Goal: Task Accomplishment & Management: Use online tool/utility

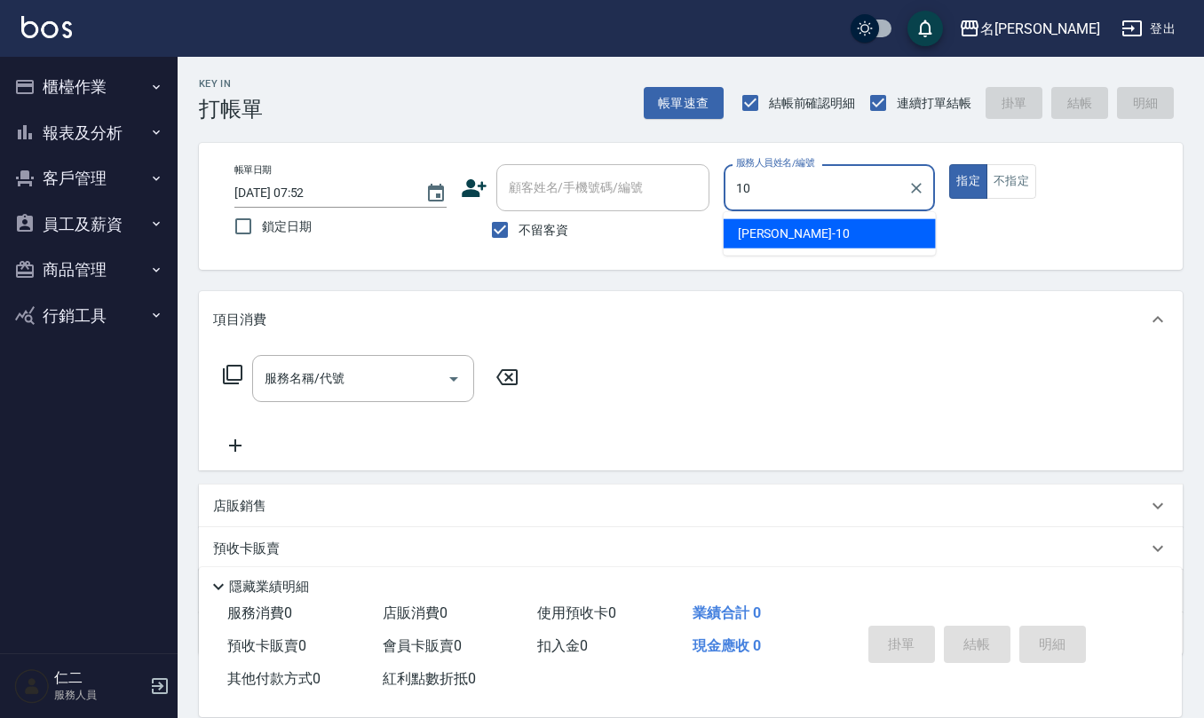
type input "[PERSON_NAME]-10"
type button "true"
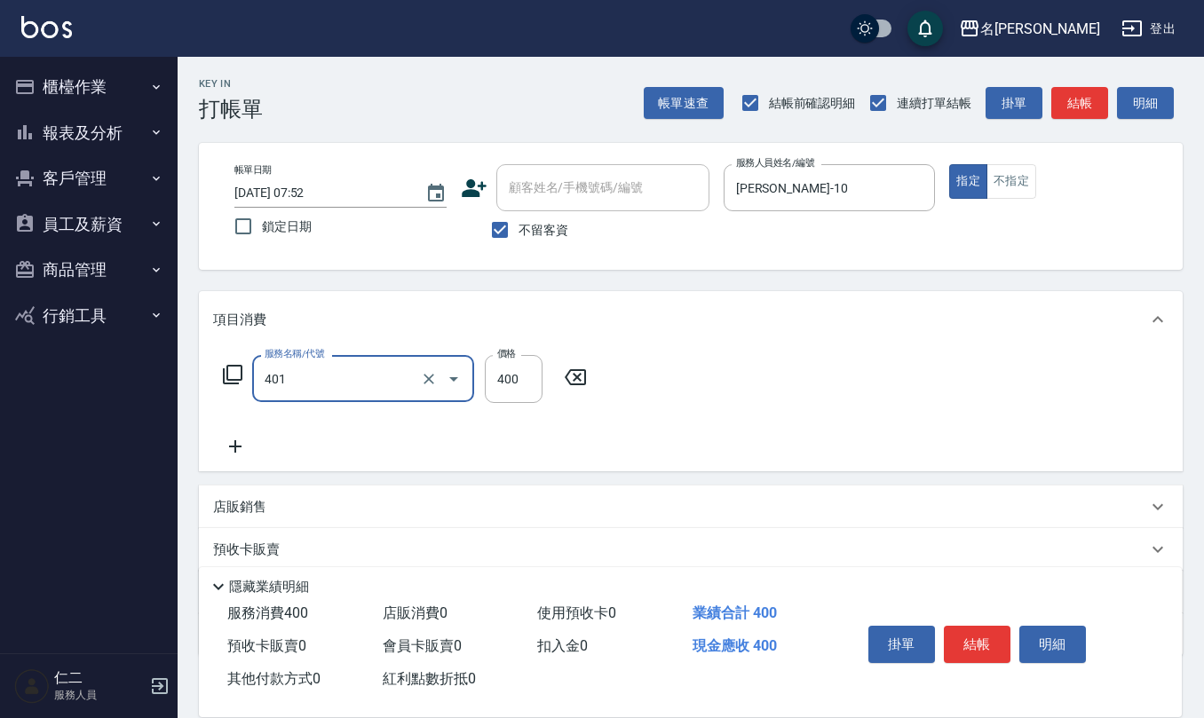
type input "剪髮(401)"
type input "200"
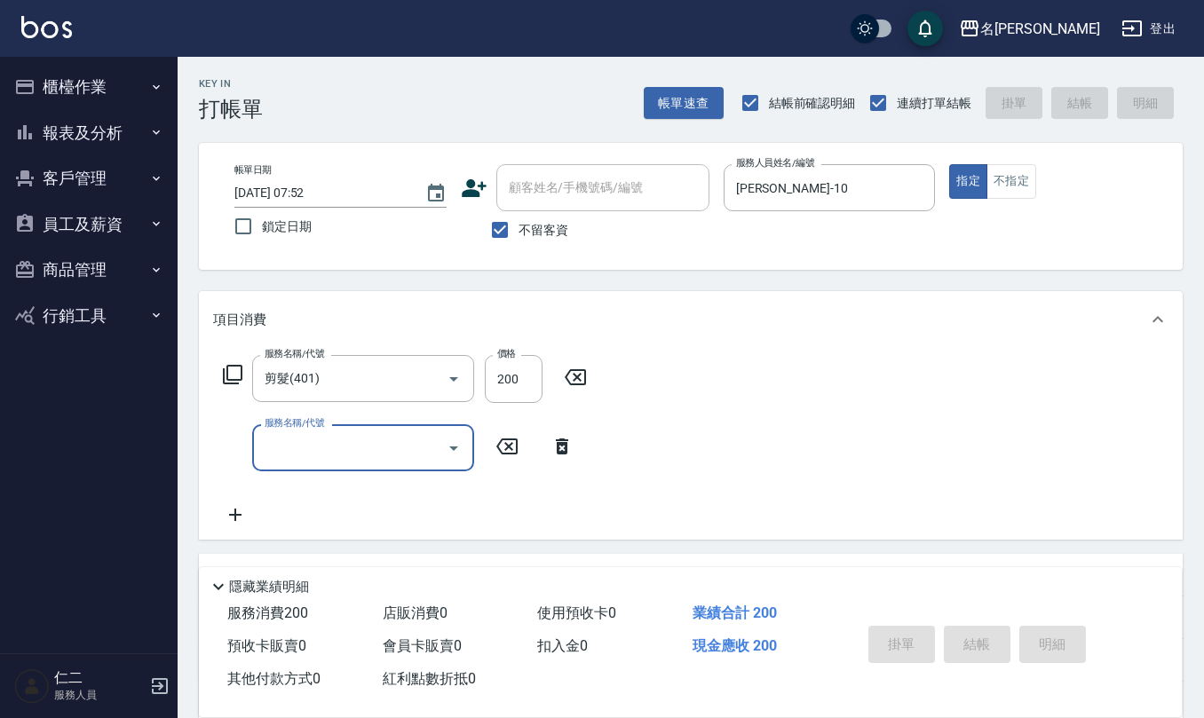
type input "[DATE] 14:12"
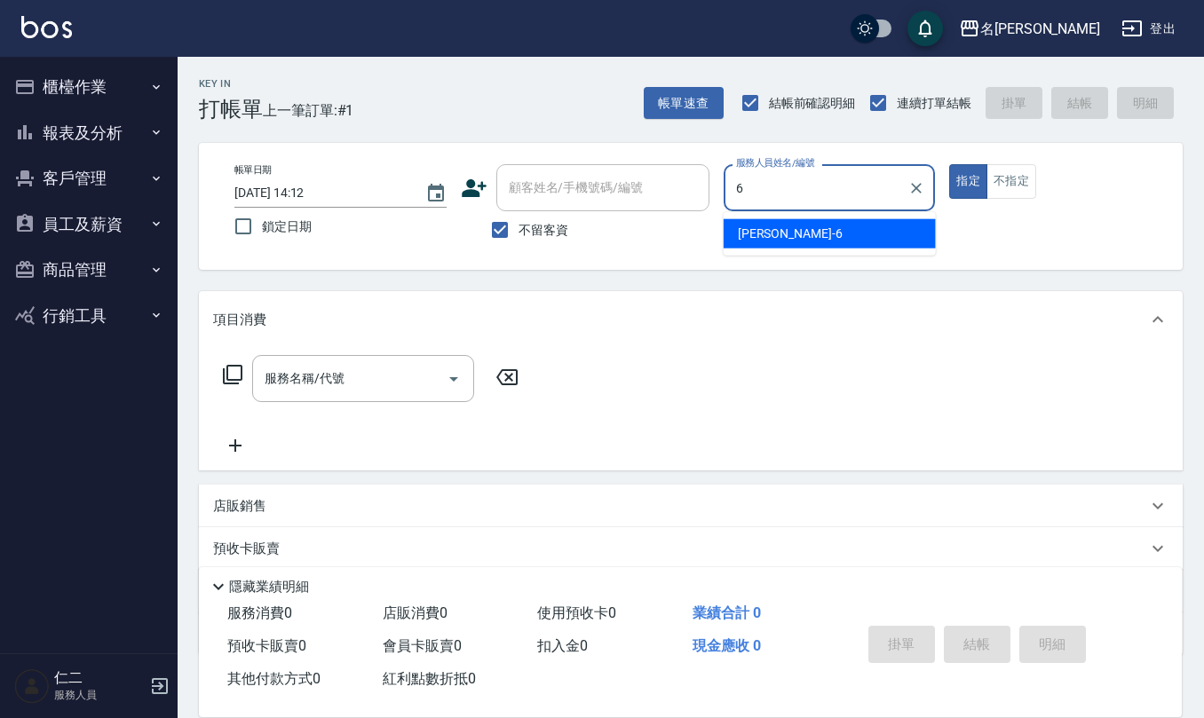
type input "[PERSON_NAME]-6"
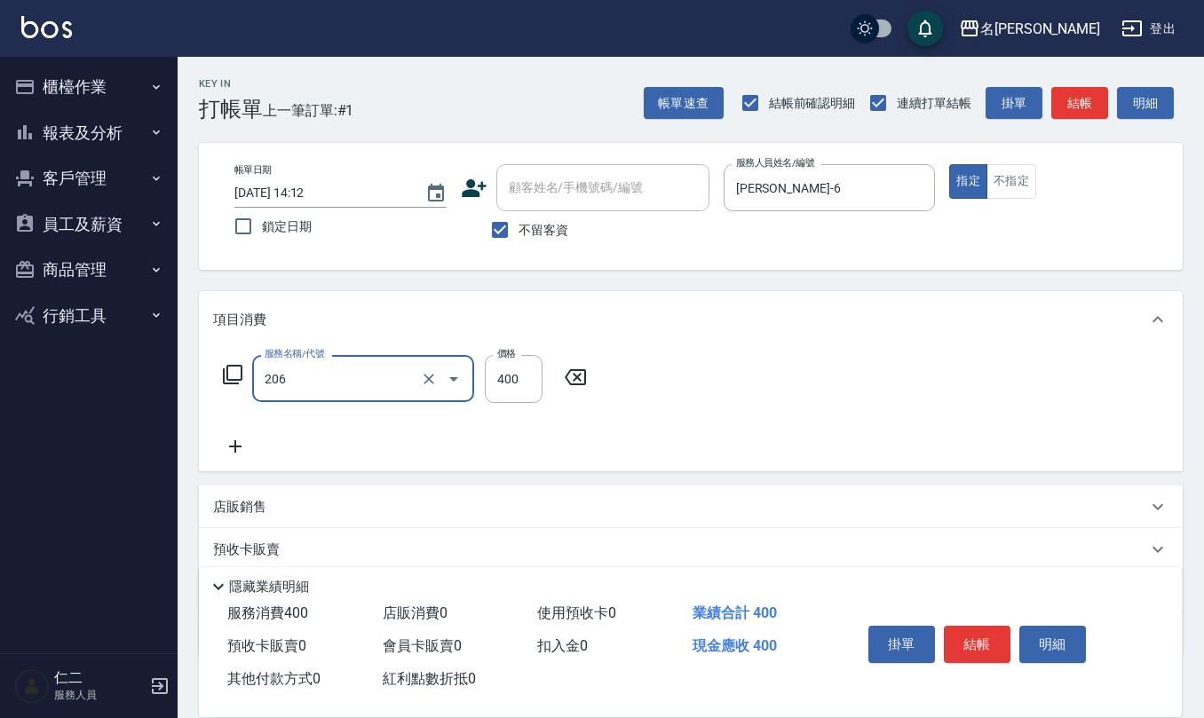
type input "健康洗(206)"
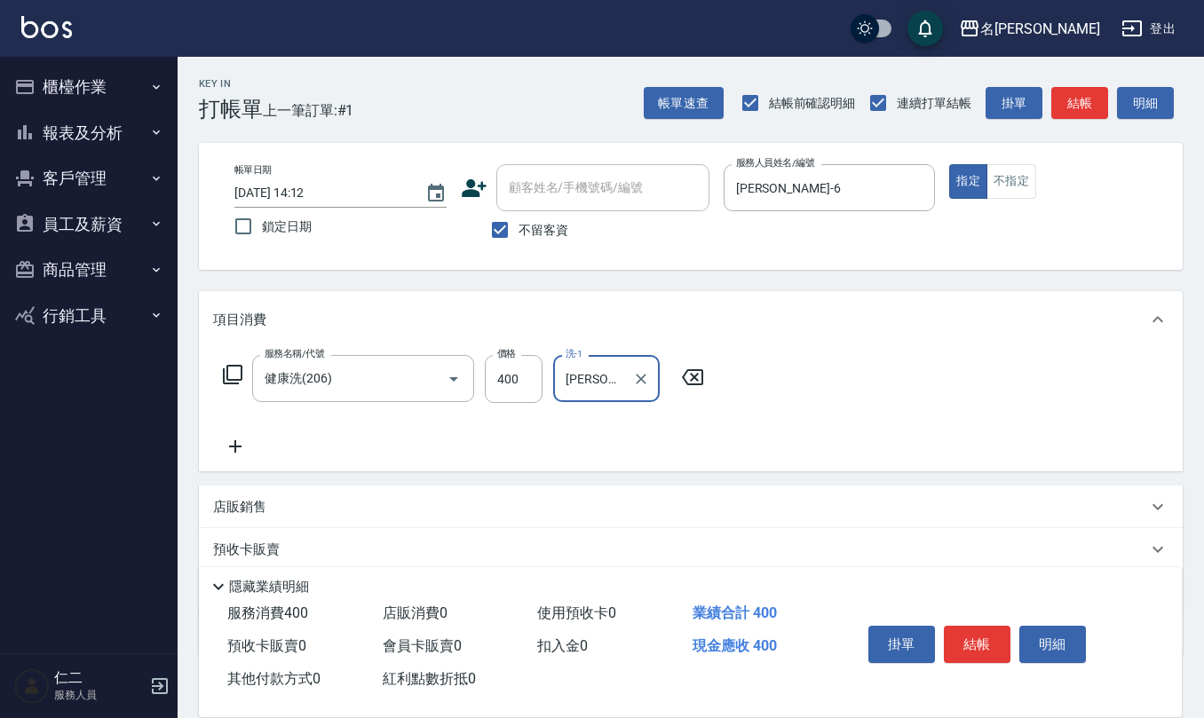
type input "[PERSON_NAME]-20"
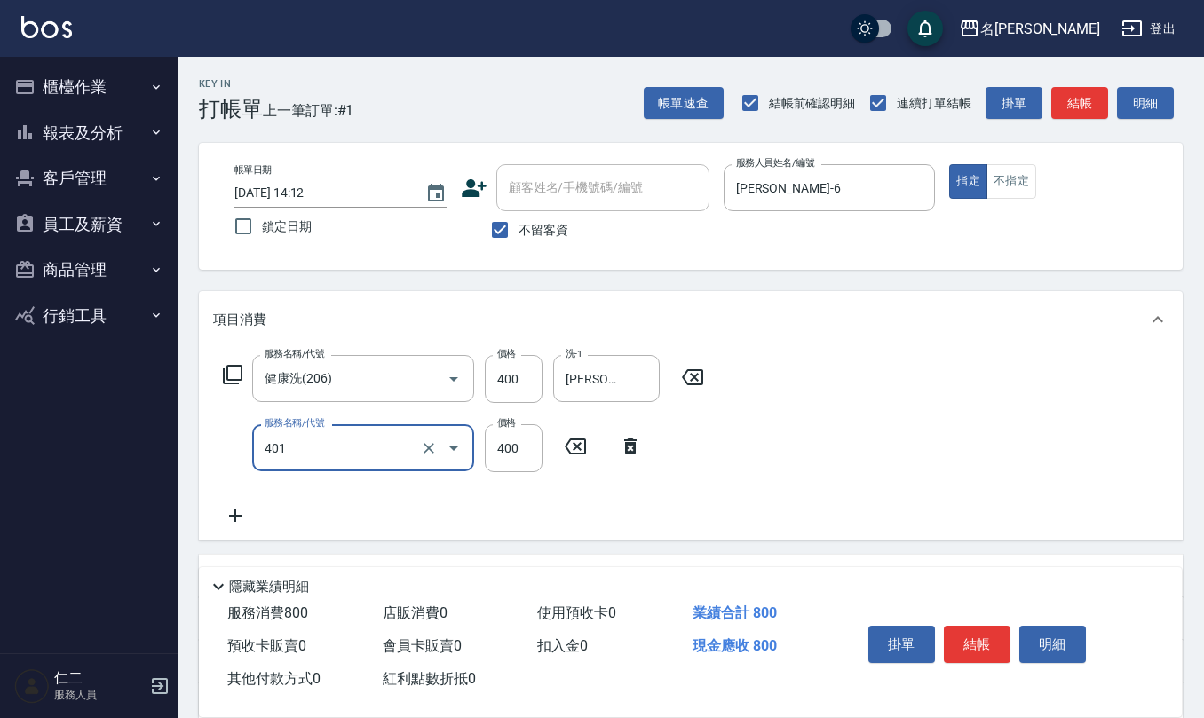
type input "剪髮(401)"
type input "350"
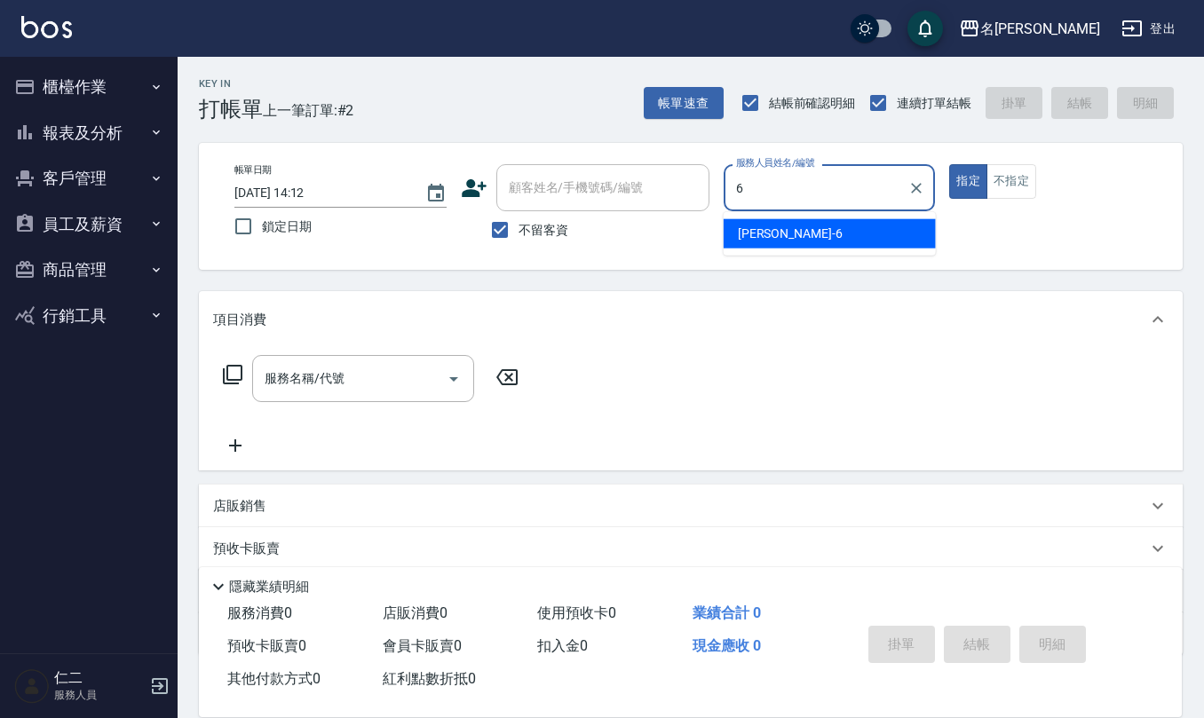
type input "[PERSON_NAME]-6"
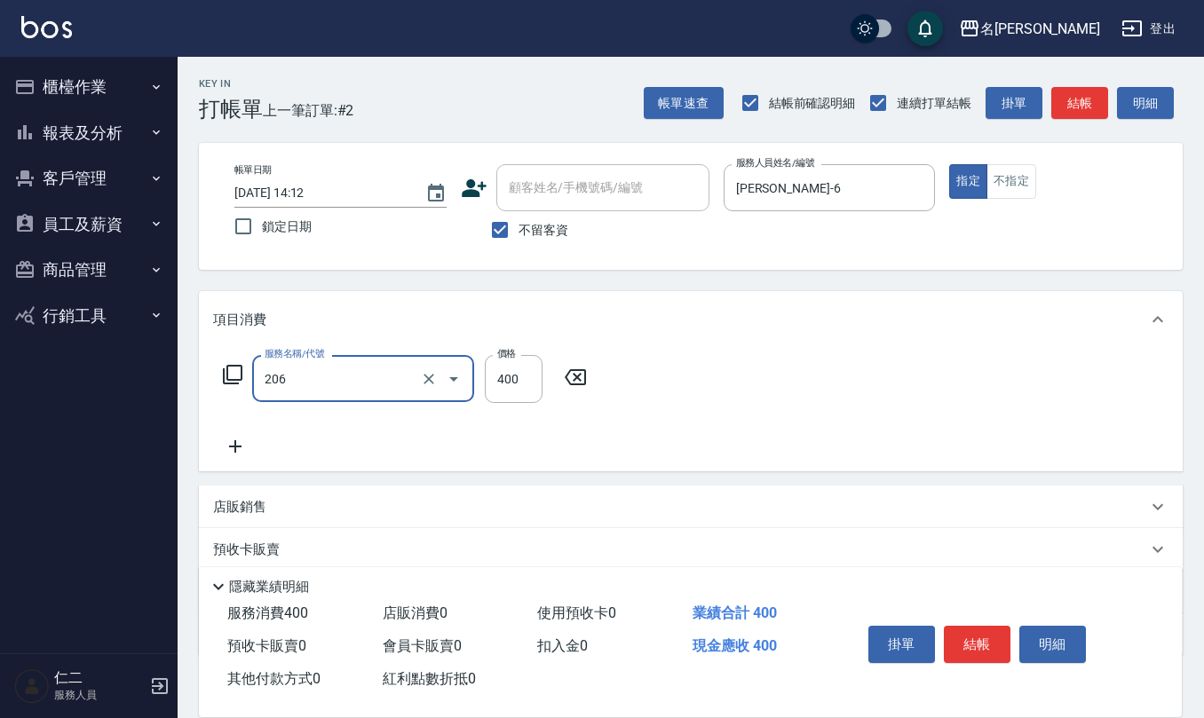
type input "健康洗(206)"
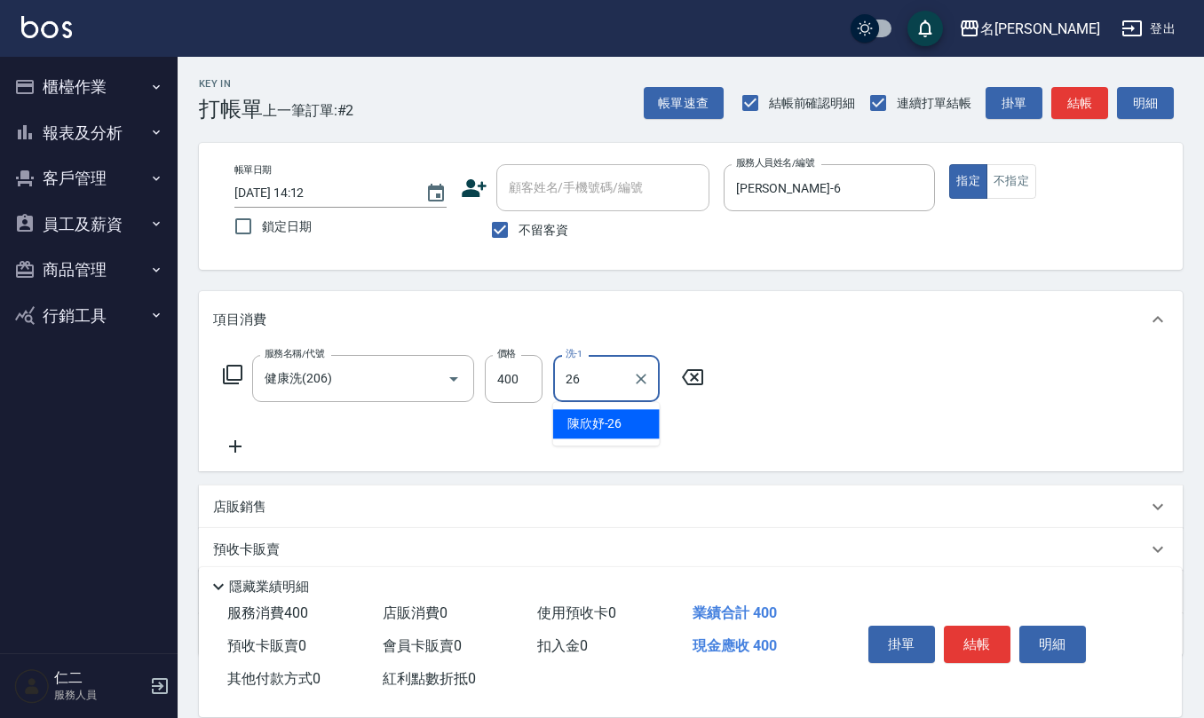
type input "[PERSON_NAME]-26"
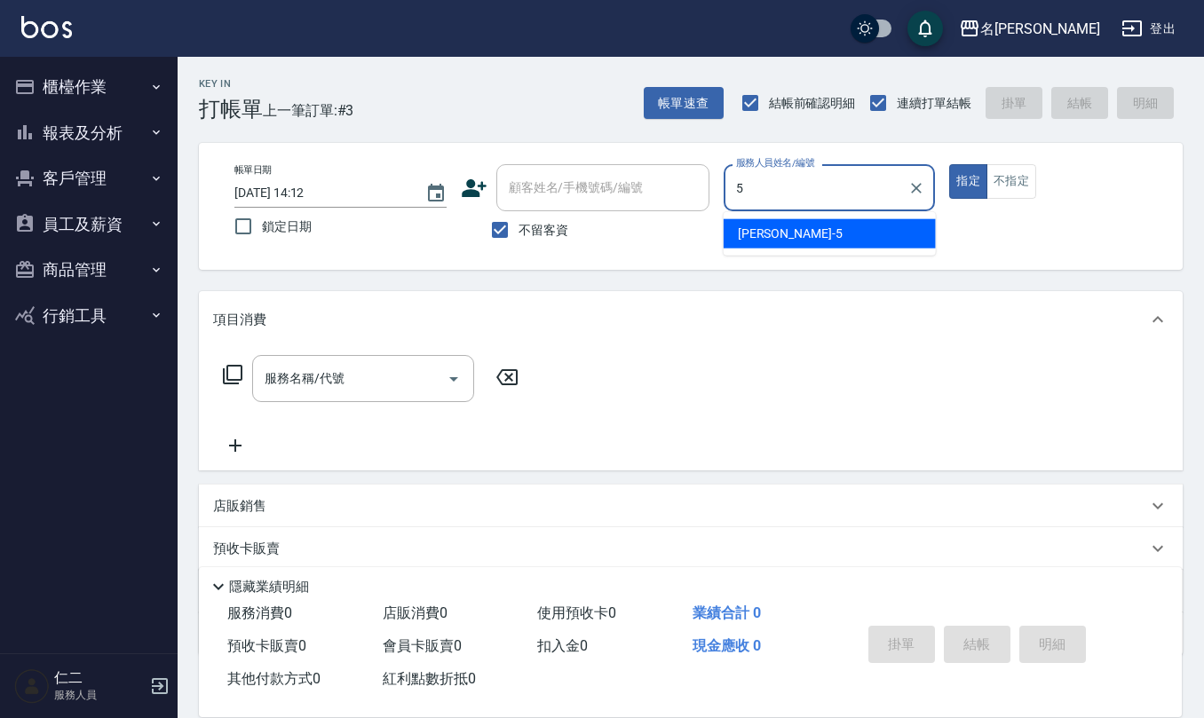
type input "[PERSON_NAME]5"
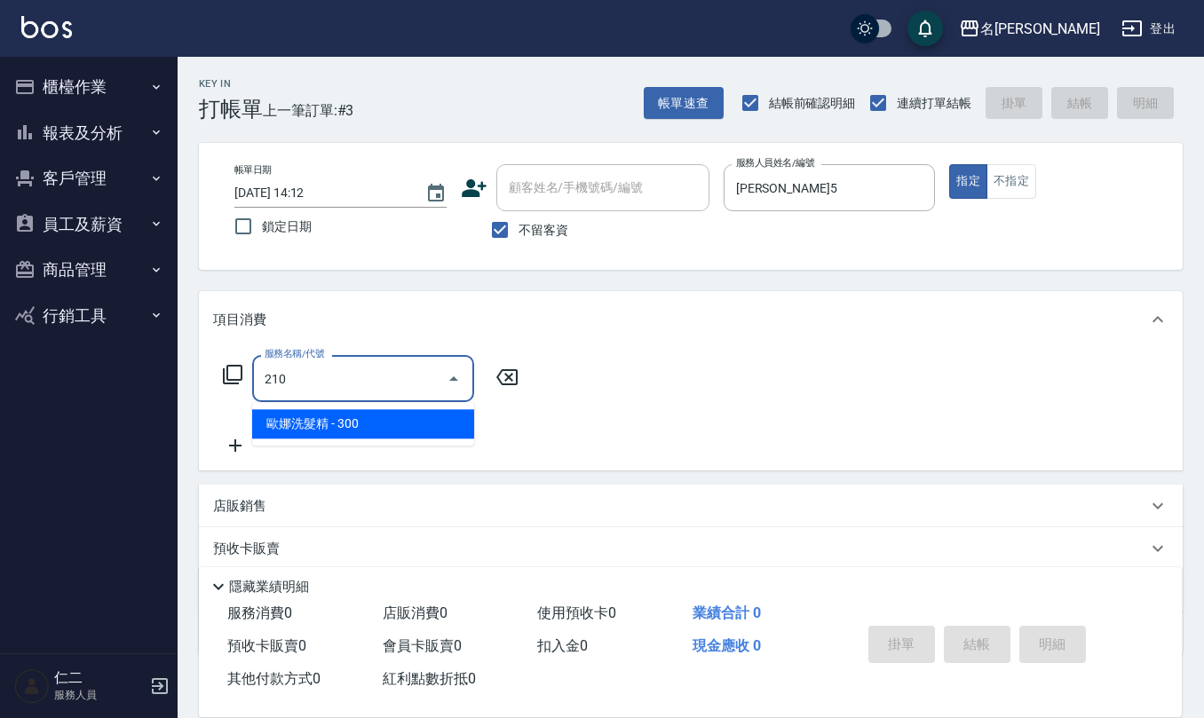
type input "[PERSON_NAME]洗髮精(210)"
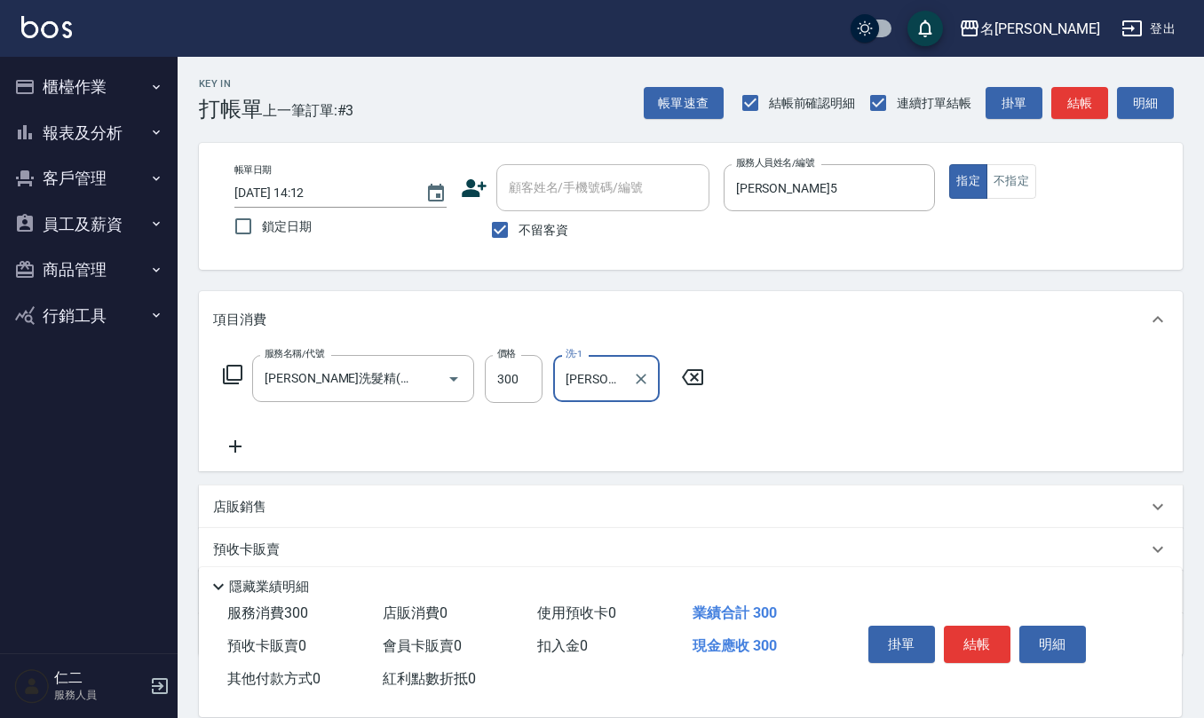
type input "[PERSON_NAME]5"
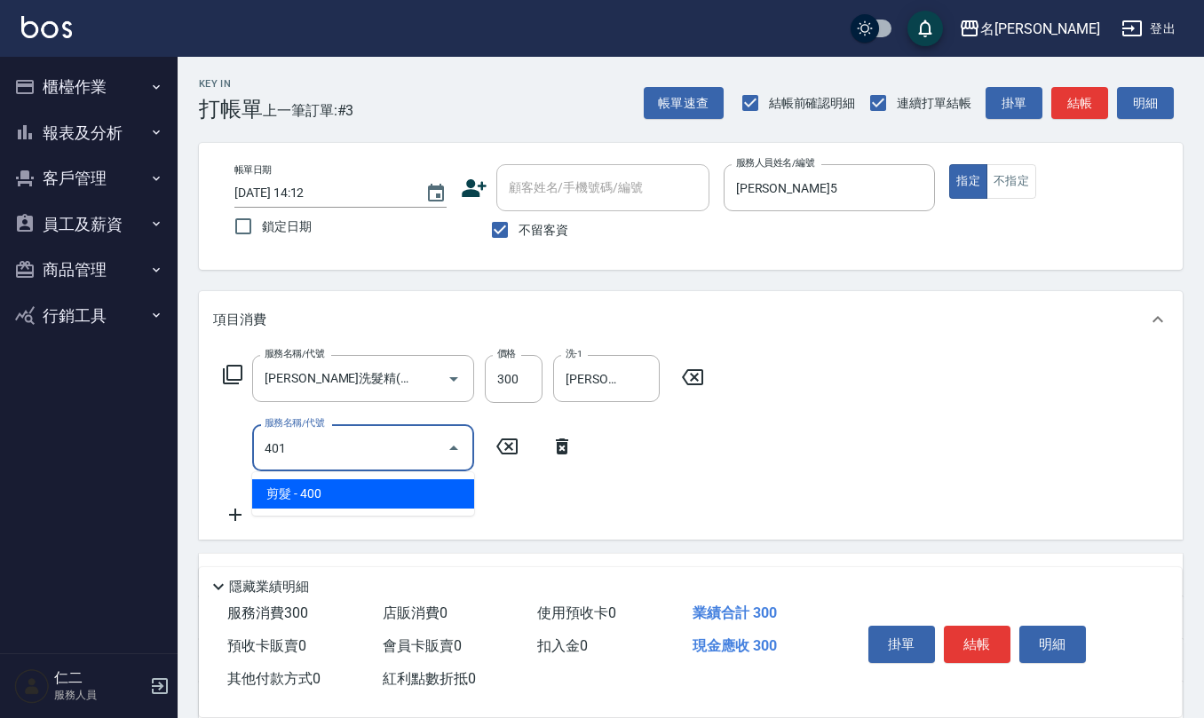
type input "剪髮(401)"
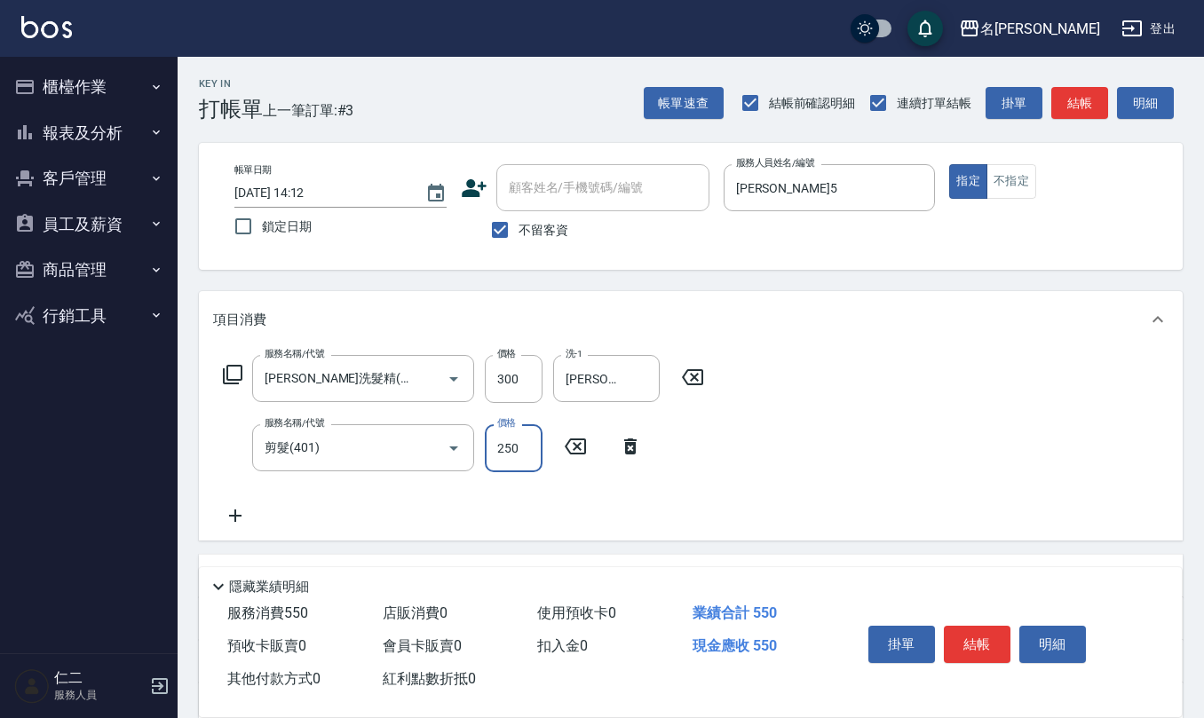
type input "250"
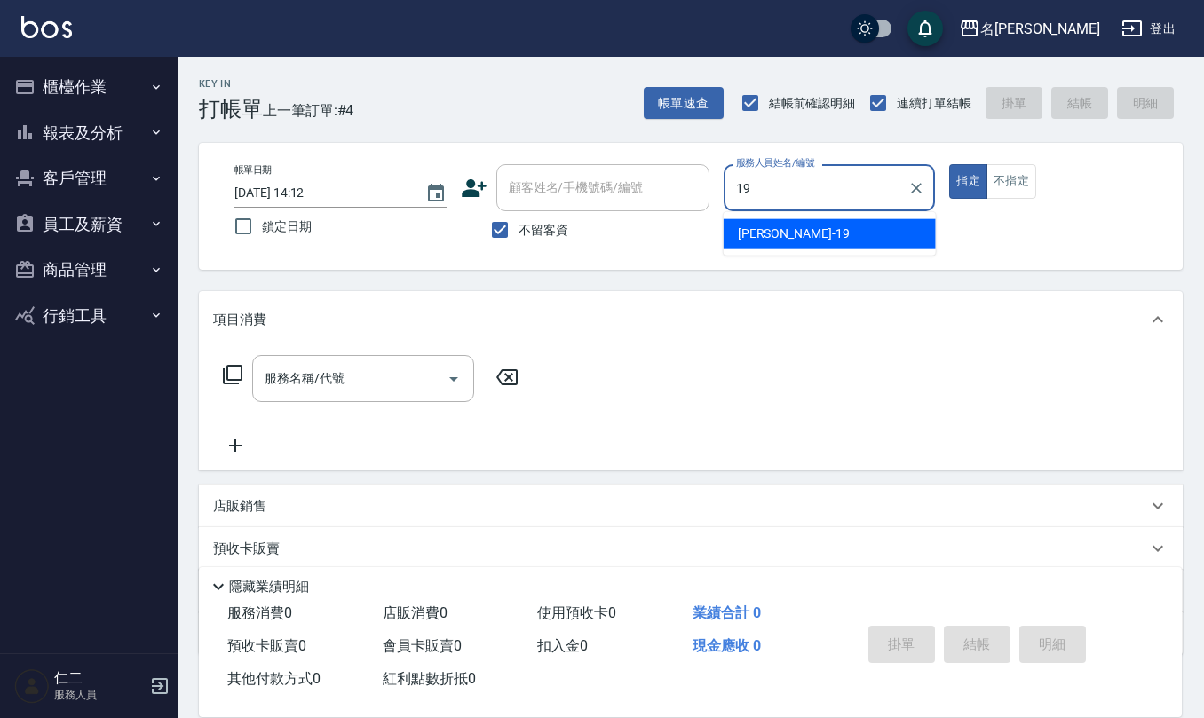
type input "[PERSON_NAME]-19"
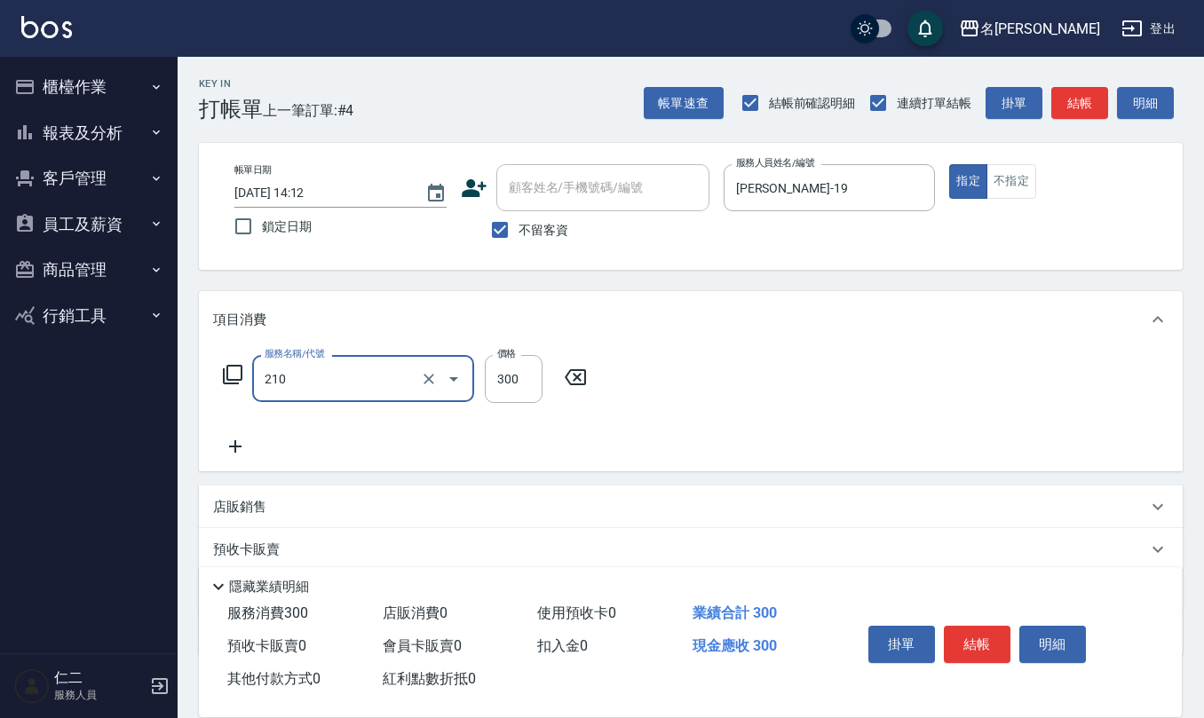
type input "[PERSON_NAME]洗髮精(210)"
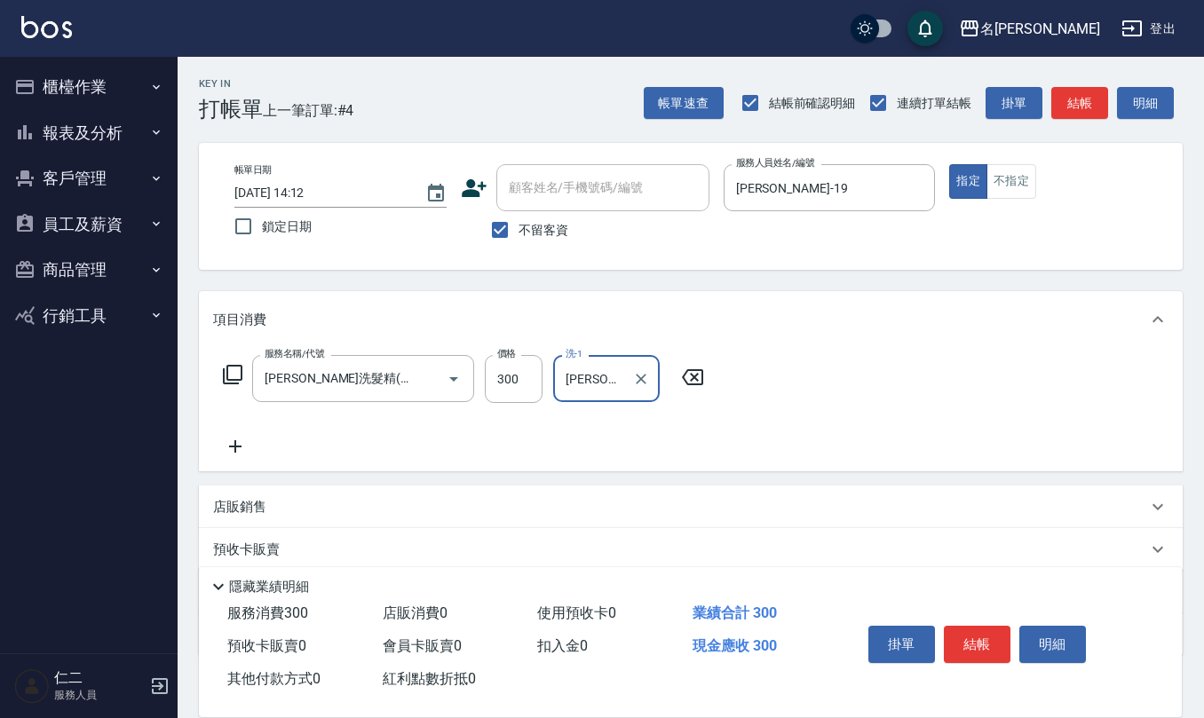
type input "[PERSON_NAME]-20"
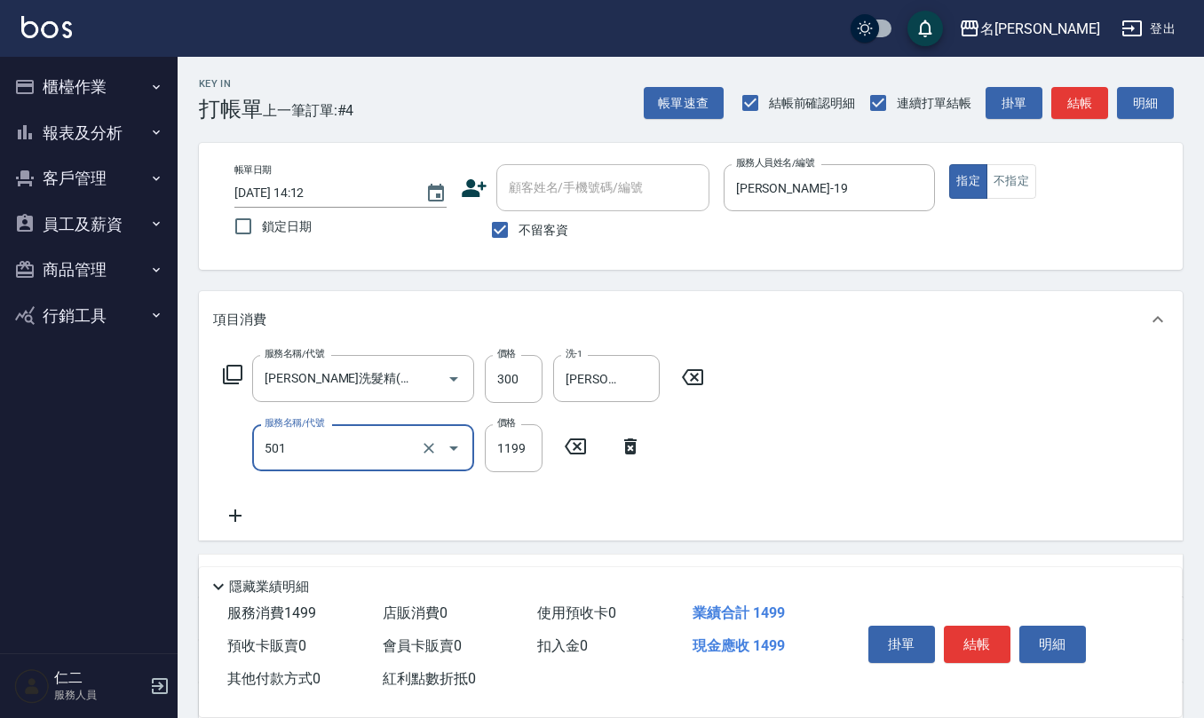
type input "染髮(501)"
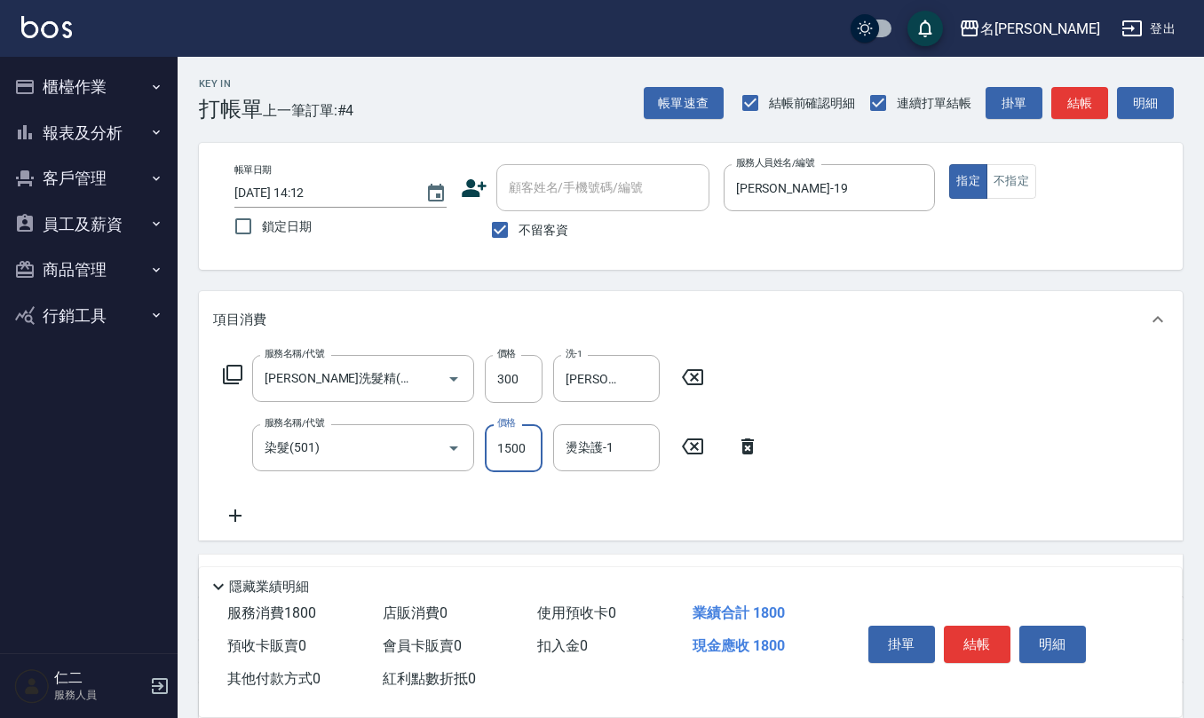
type input "1500"
type input "[PERSON_NAME]-20"
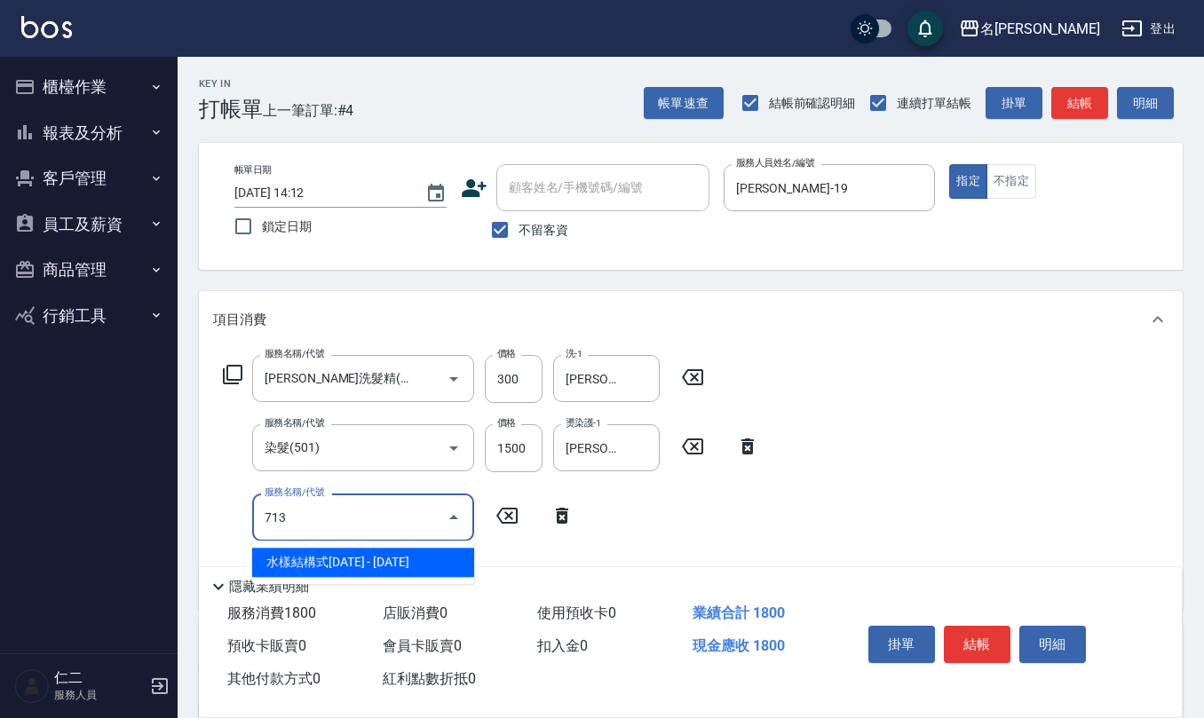
type input "水樣結構式1200(713)"
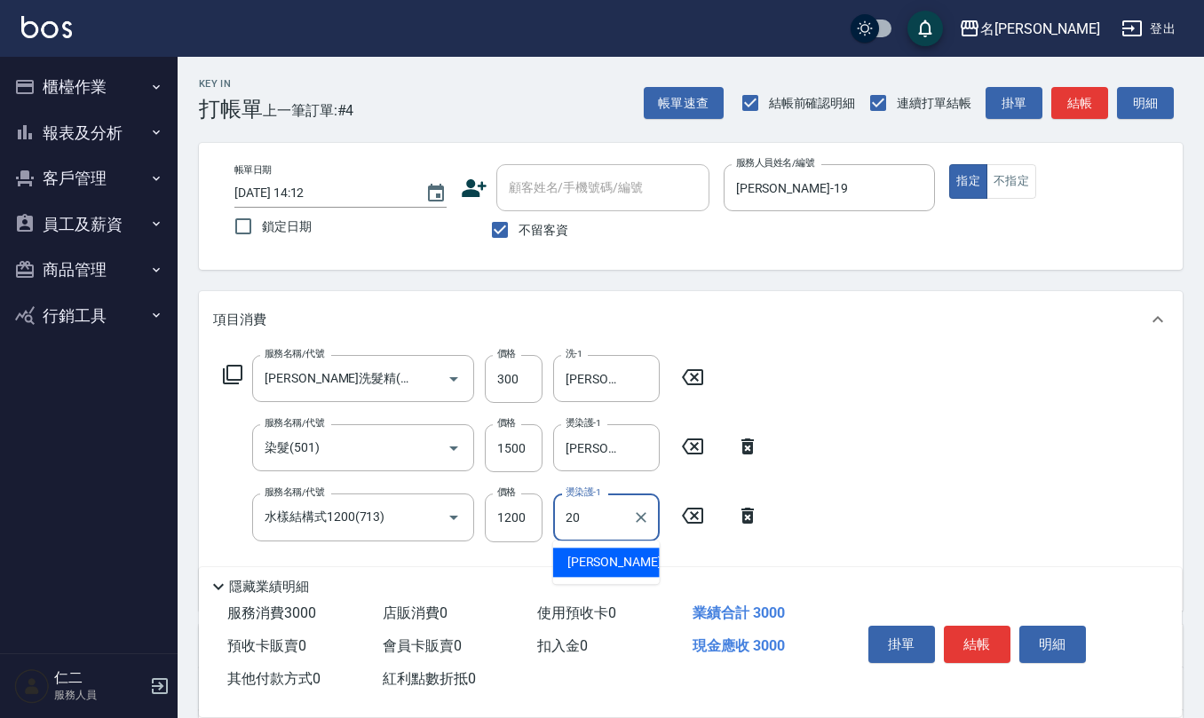
type input "[PERSON_NAME]-20"
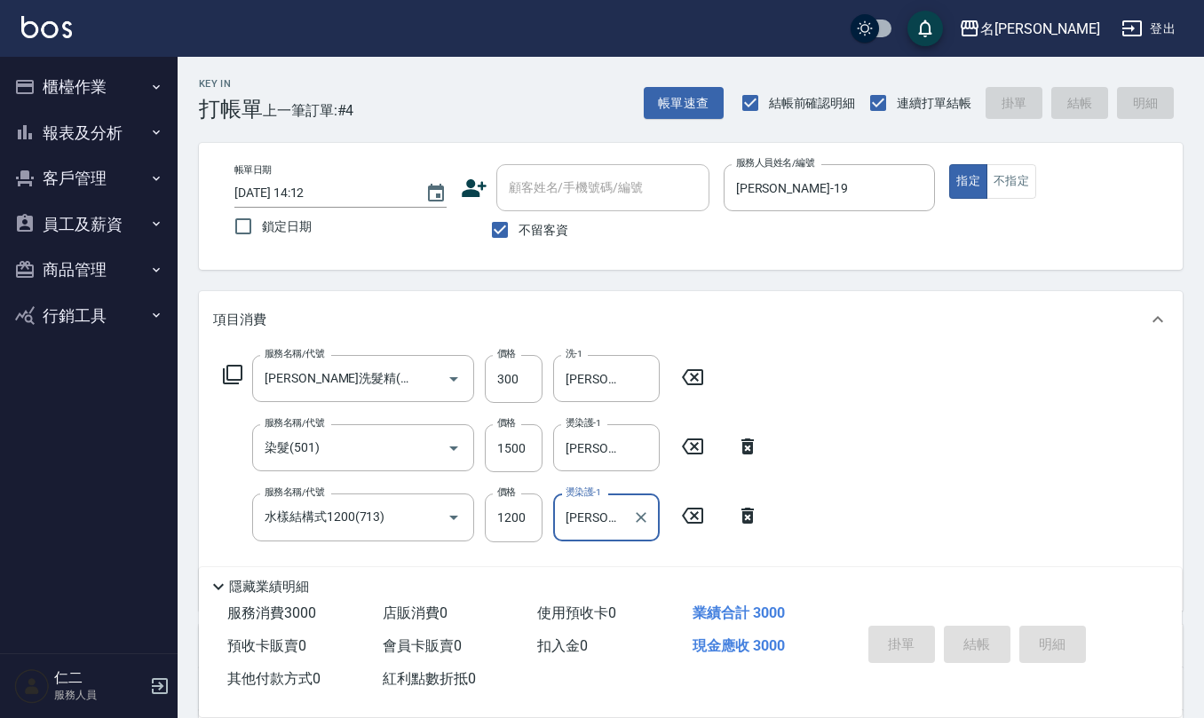
type input "[DATE] 14:13"
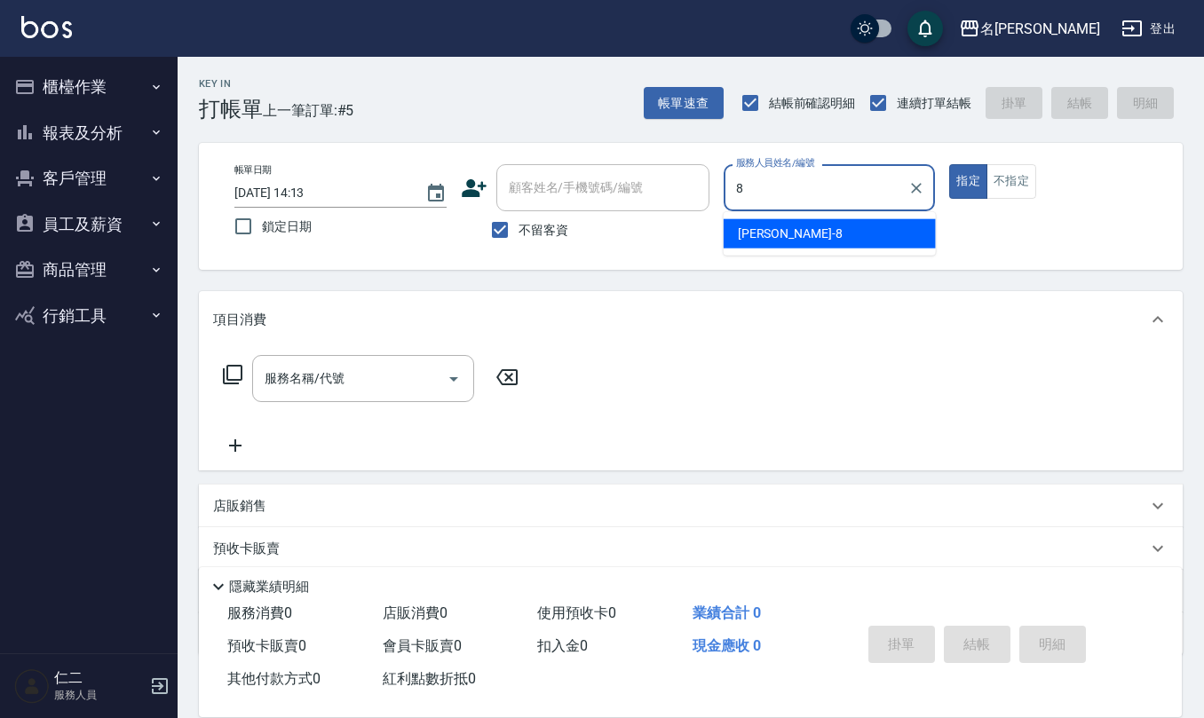
type input "[PERSON_NAME]-8"
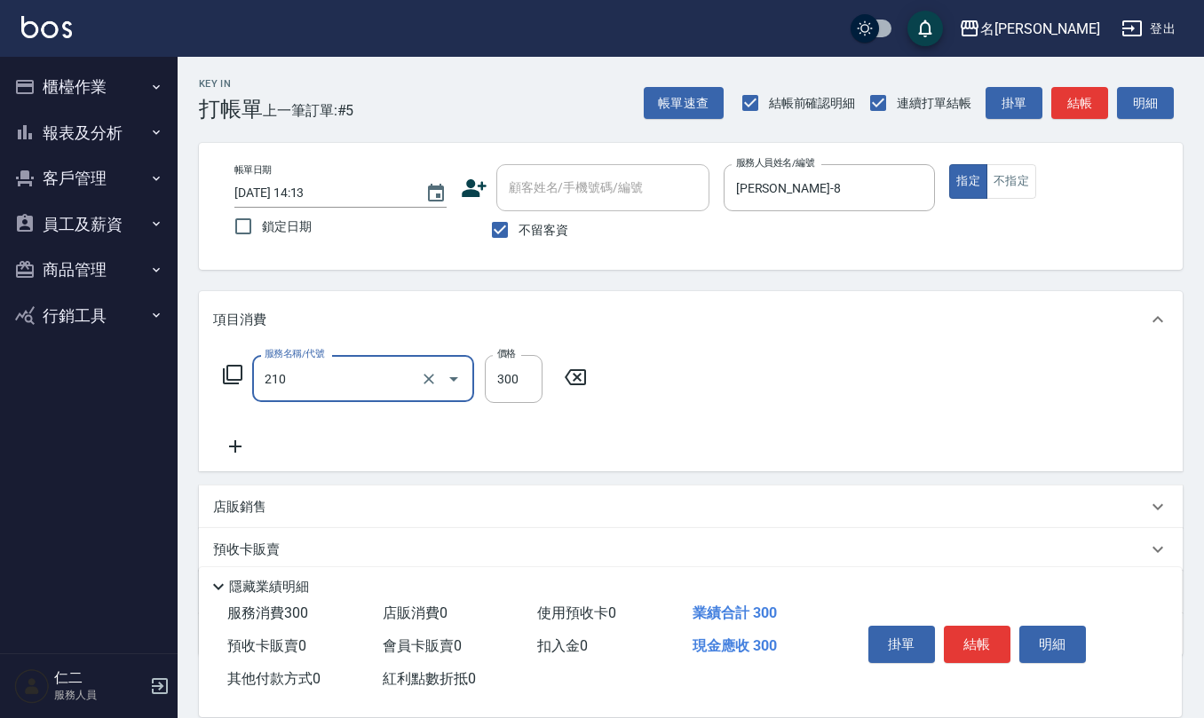
type input "[PERSON_NAME]洗髮精(210)"
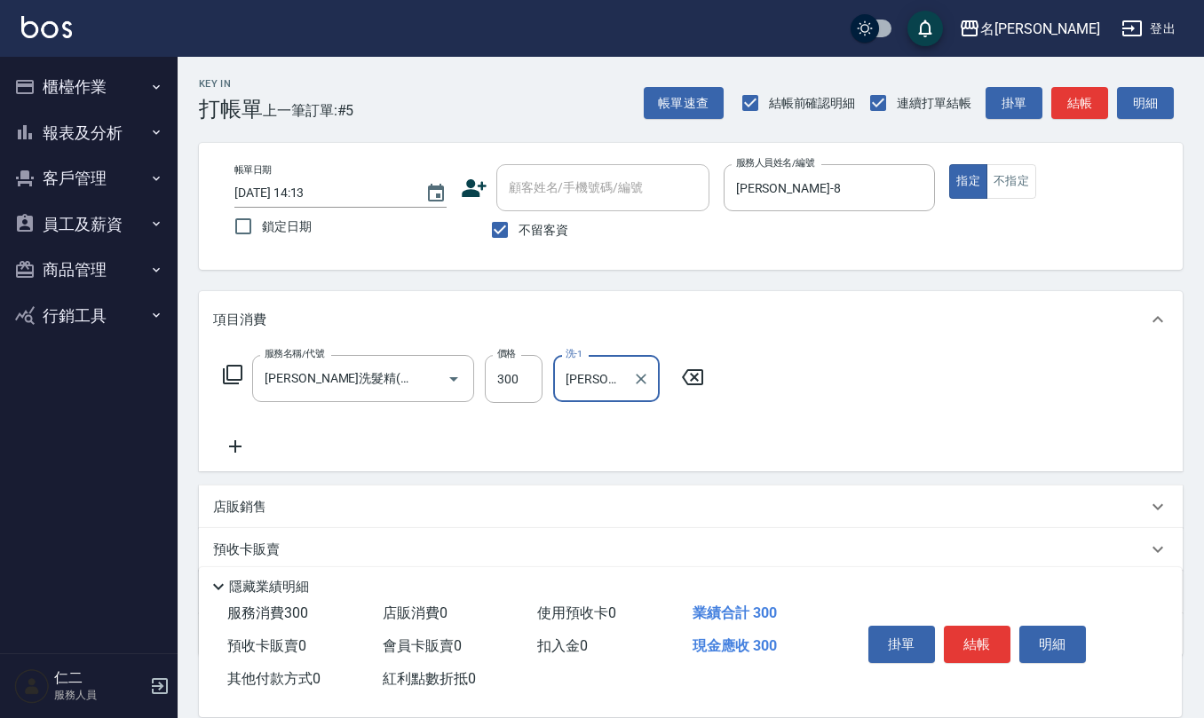
type input "[PERSON_NAME]-26"
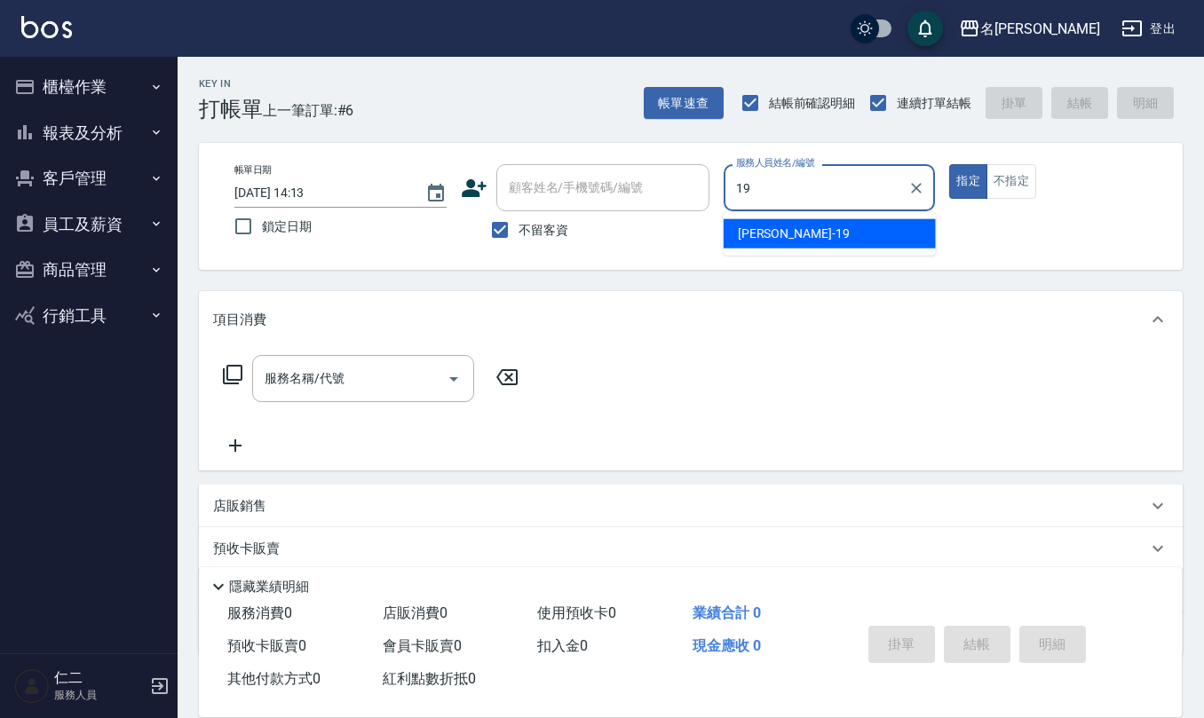
type input "[PERSON_NAME]-19"
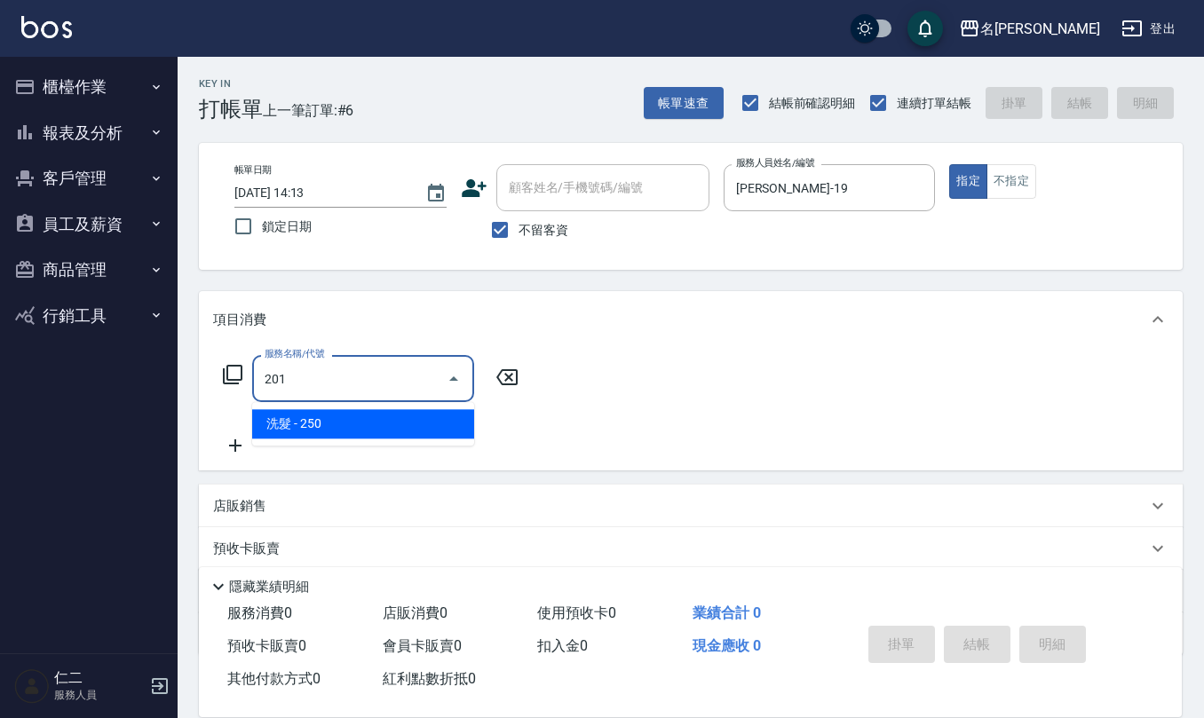
type input "洗髮(201)"
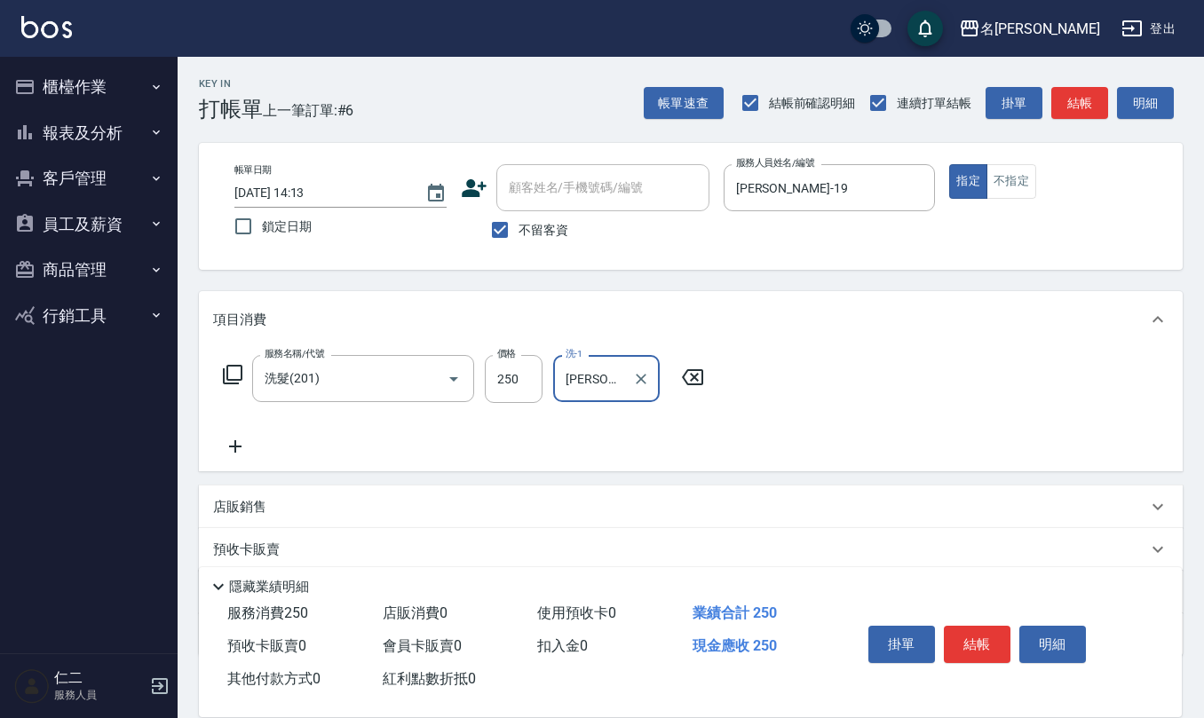
type input "[PERSON_NAME]-28"
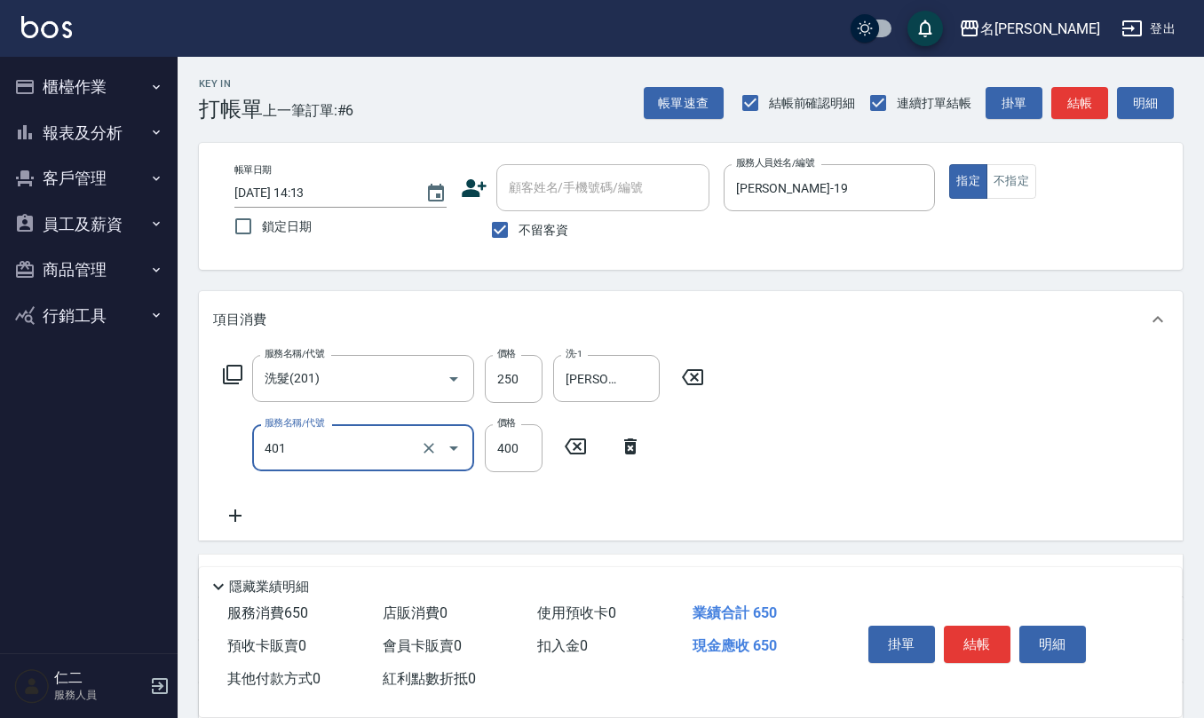
type input "剪髮(401)"
type input "500"
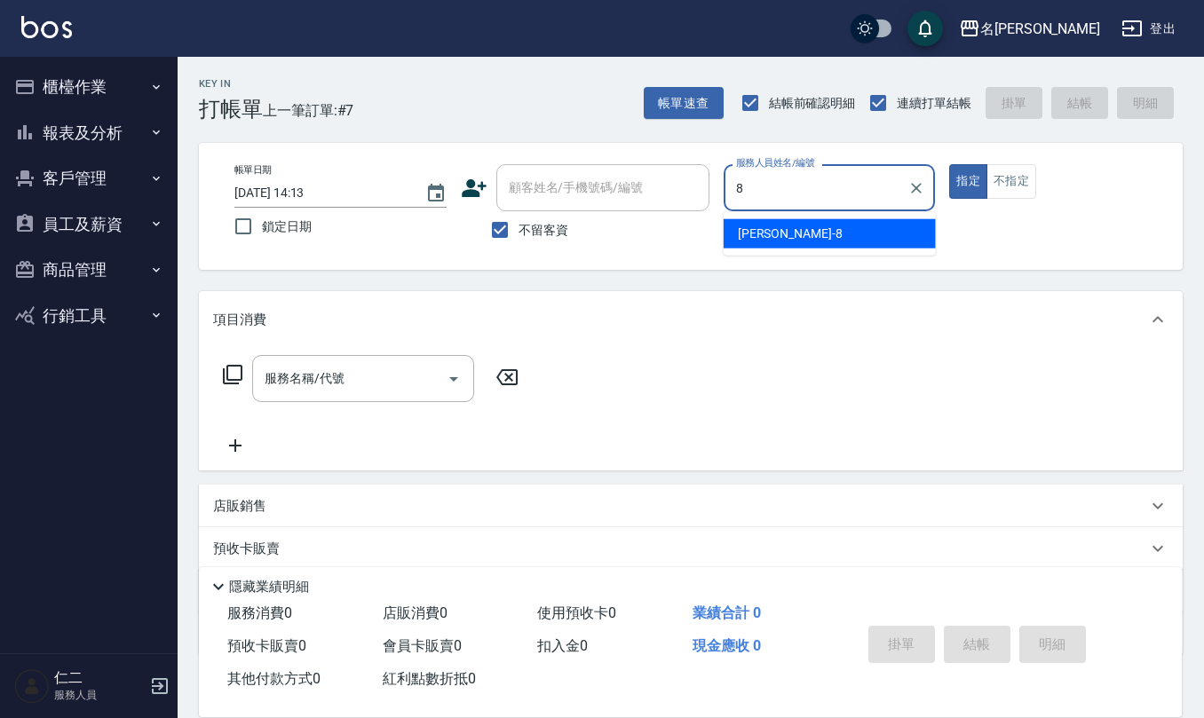
type input "[PERSON_NAME]-8"
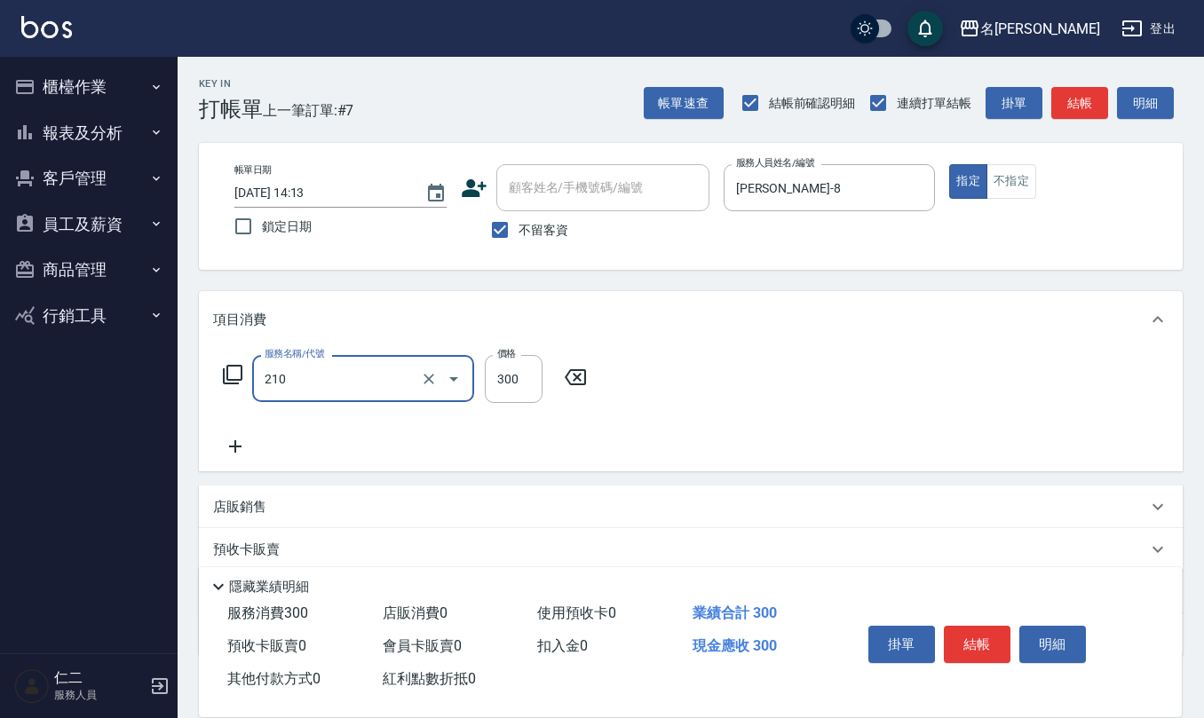
type input "[PERSON_NAME]洗髮精(210)"
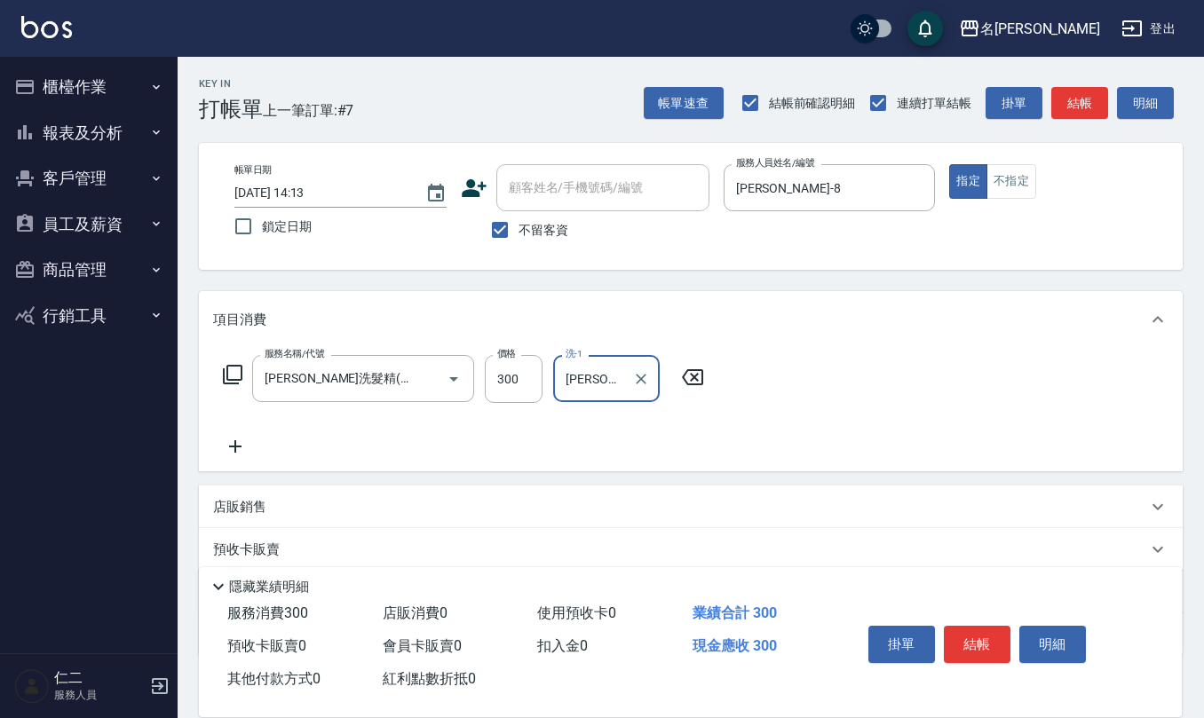
type input "[PERSON_NAME]5"
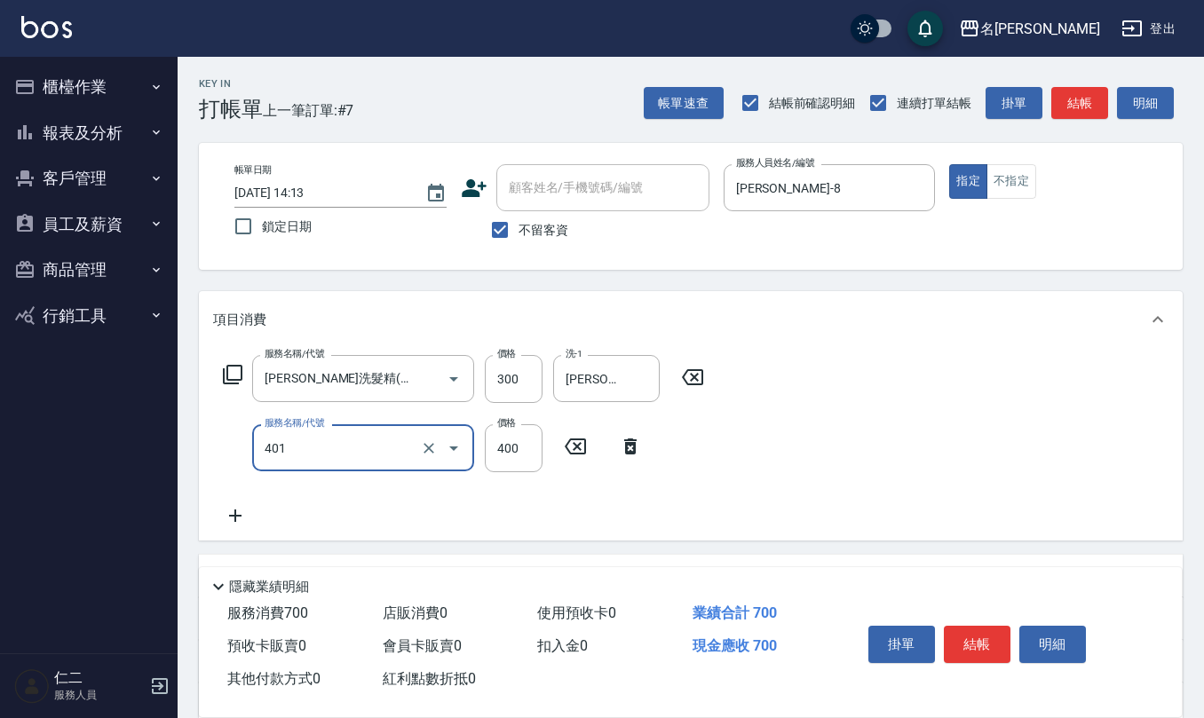
type input "剪髮(401)"
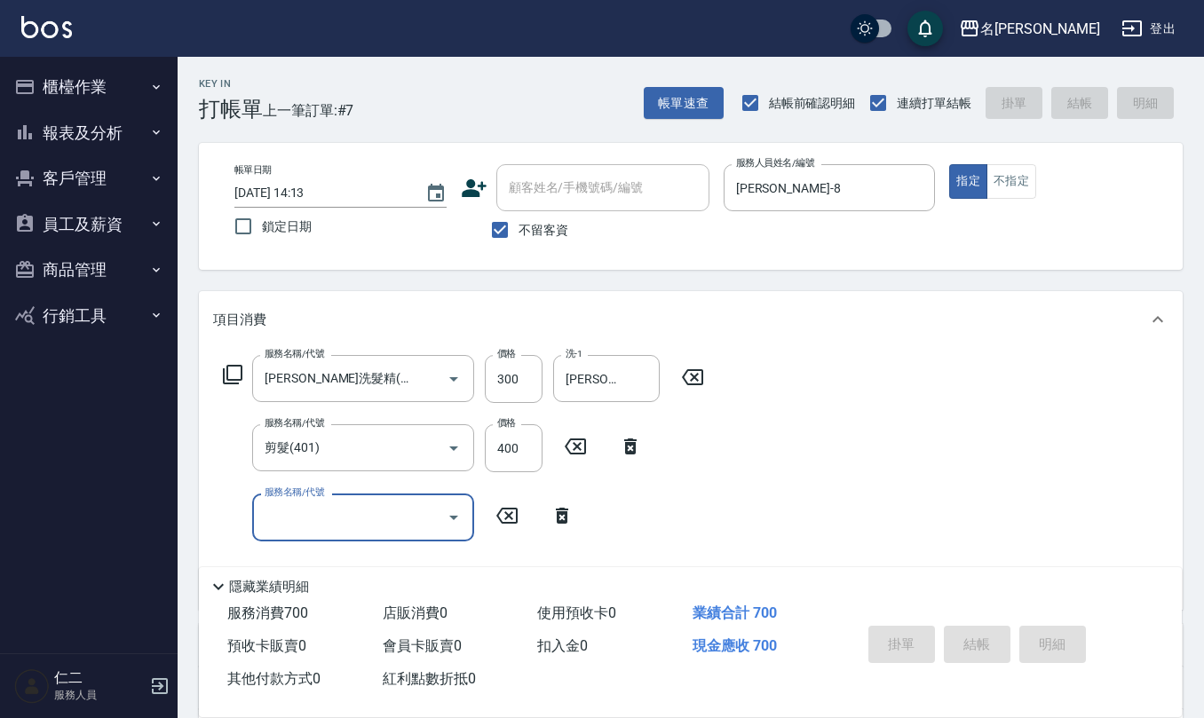
type input "[DATE] 14:14"
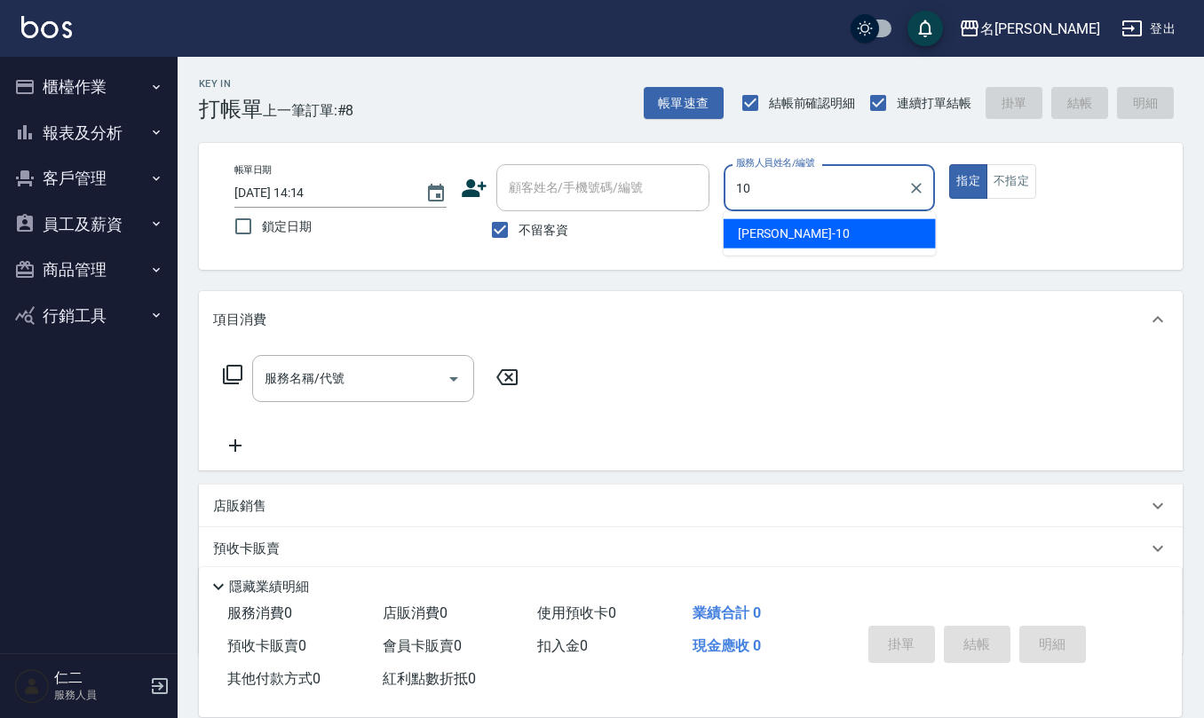
type input "[PERSON_NAME]-10"
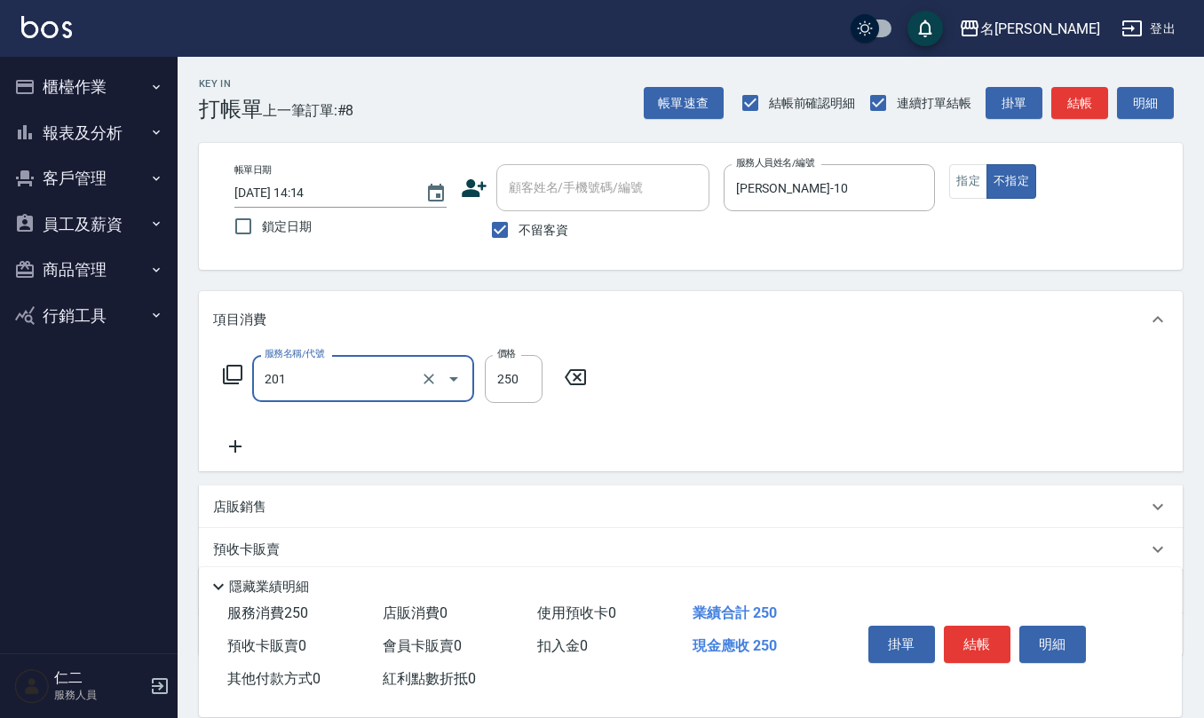
type input "洗髮(201)"
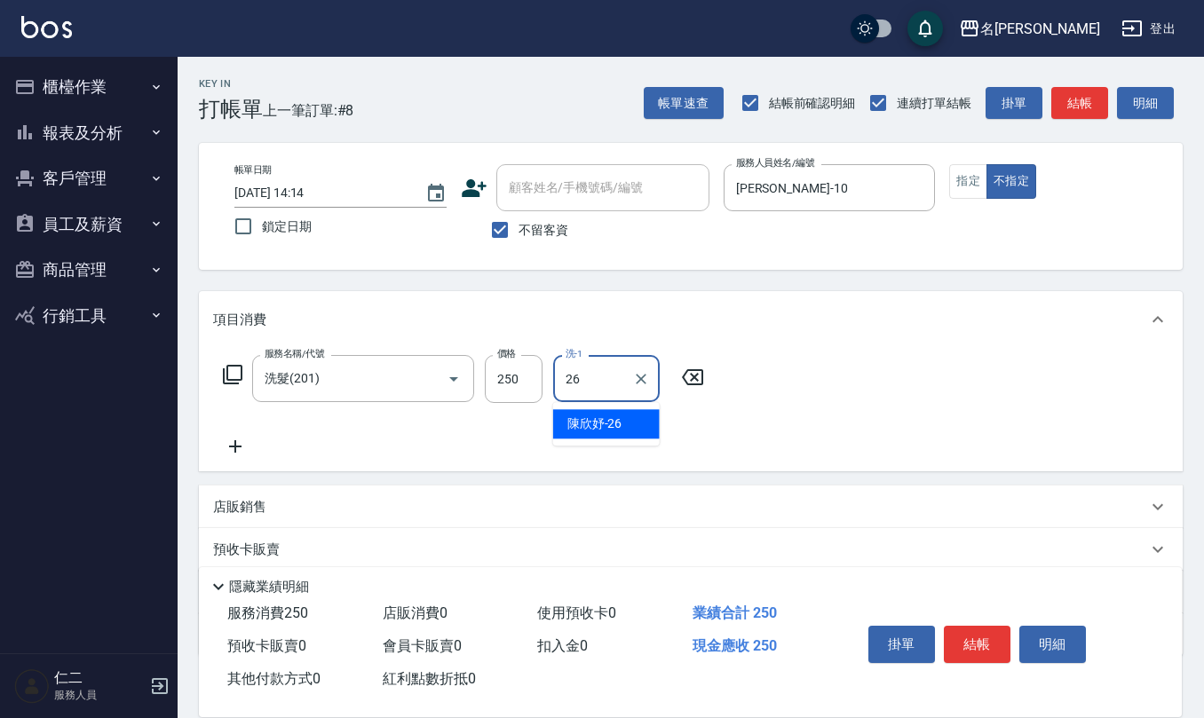
type input "[PERSON_NAME]-26"
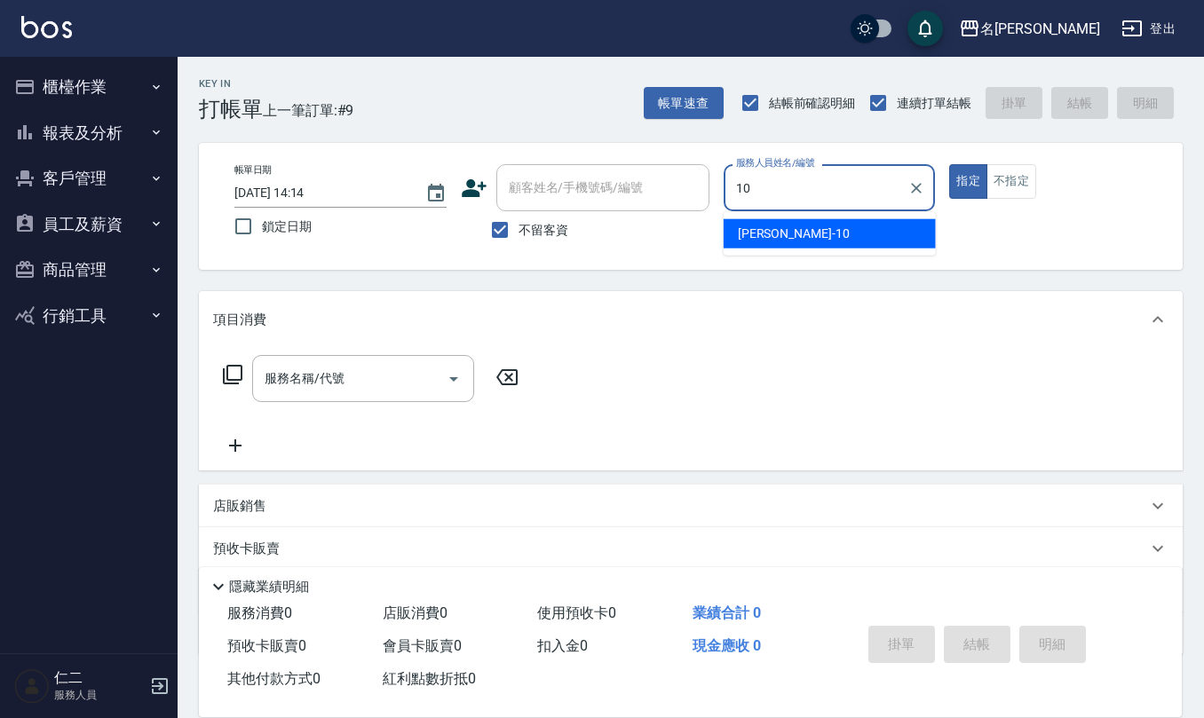
type input "[PERSON_NAME]-10"
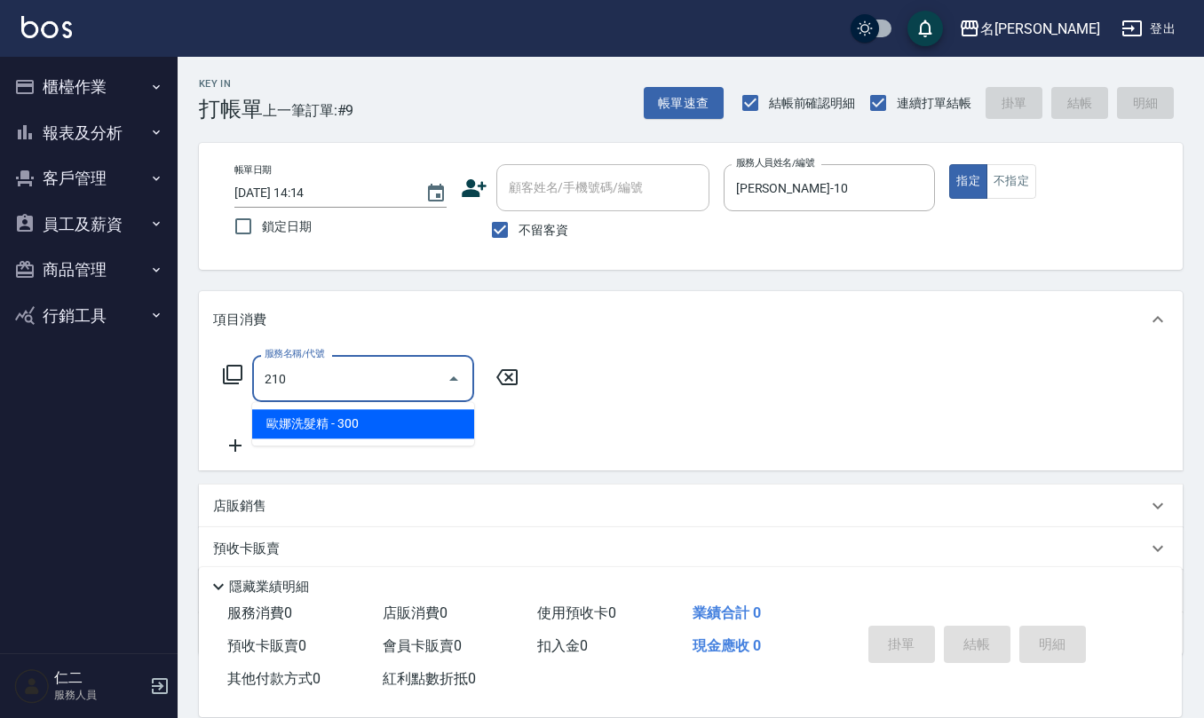
type input "[PERSON_NAME]洗髮精(210)"
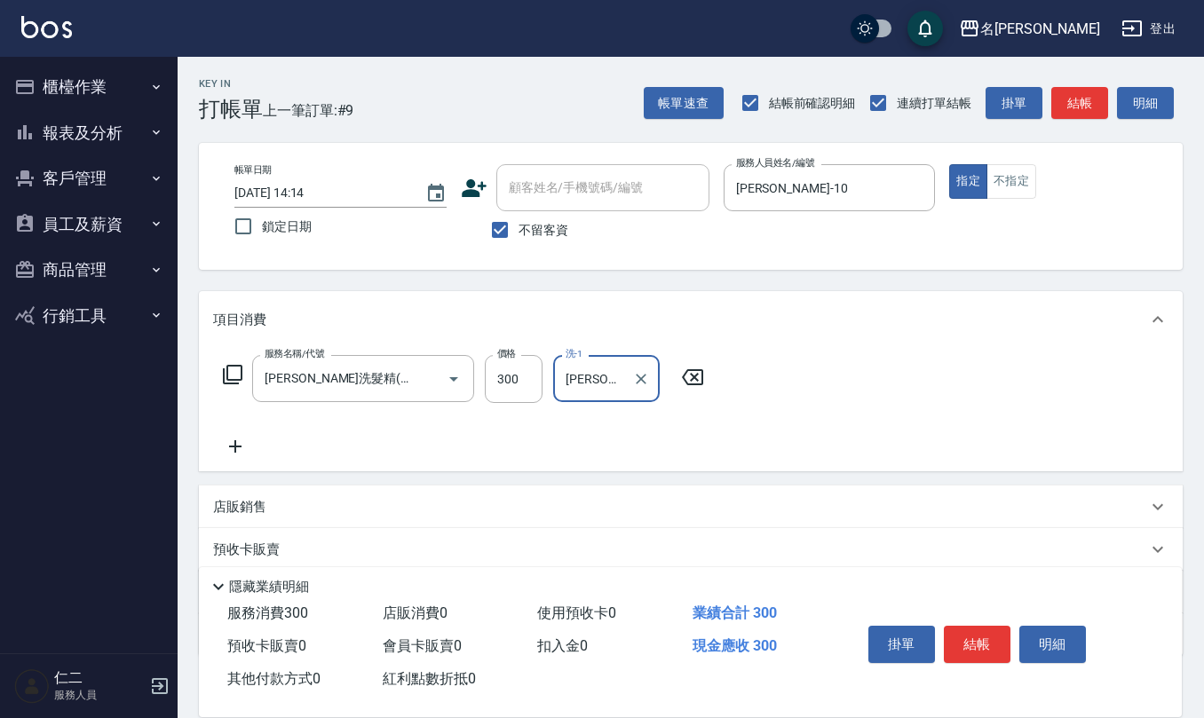
type input "[PERSON_NAME]-28"
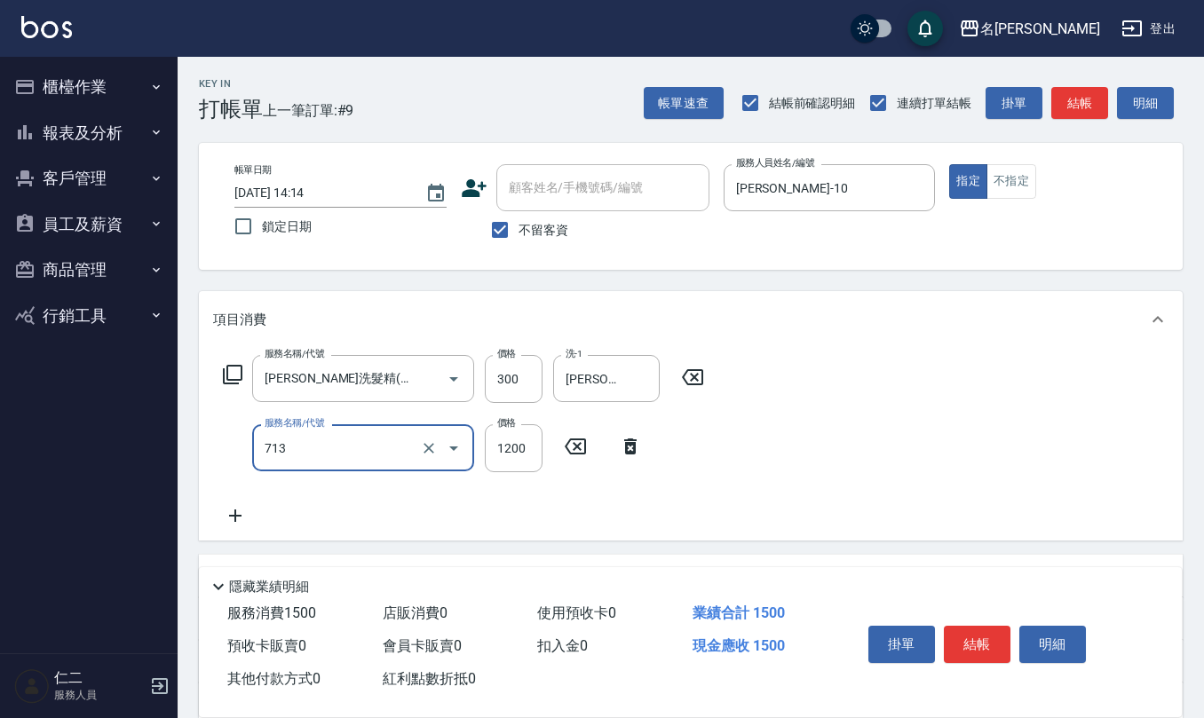
type input "水樣結構式1200(713)"
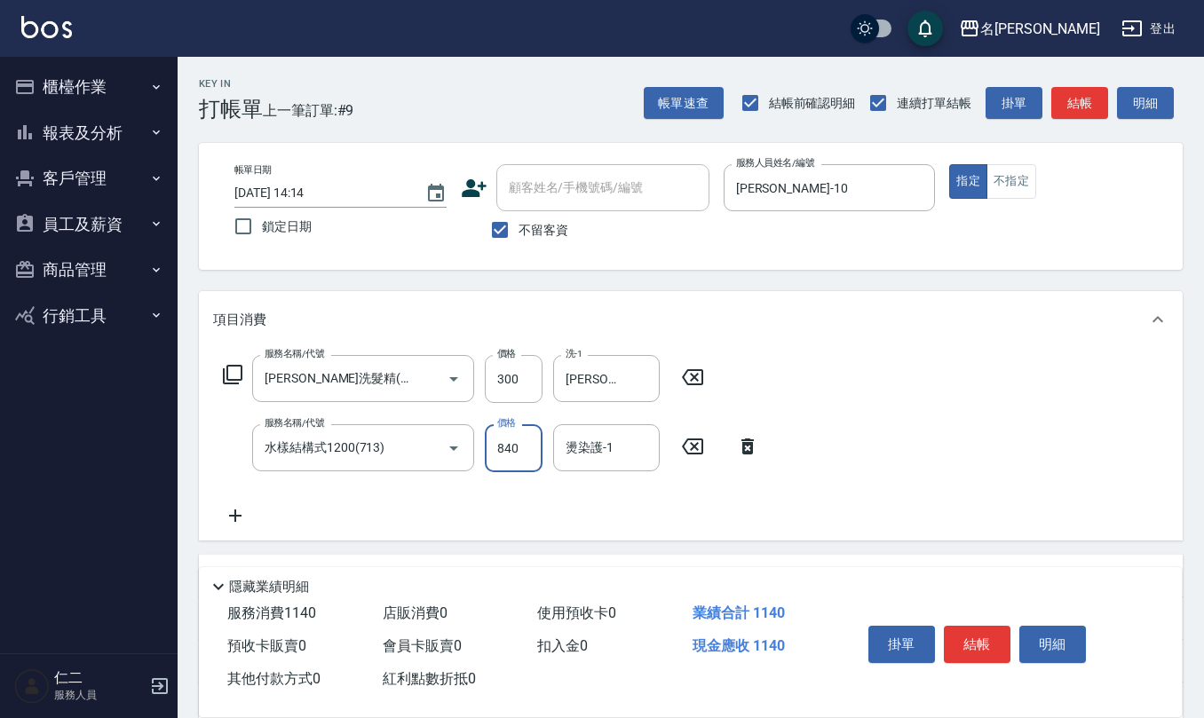
type input "840"
type input "[PERSON_NAME]-28"
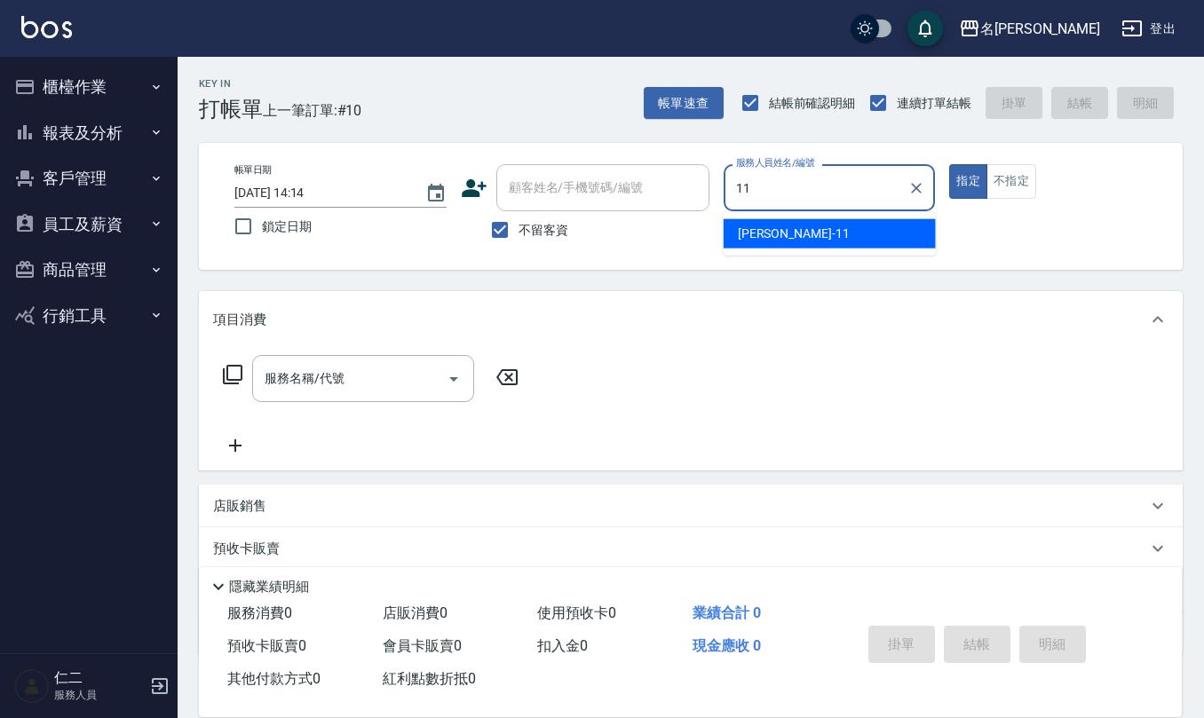
type input "[PERSON_NAME]橙-11"
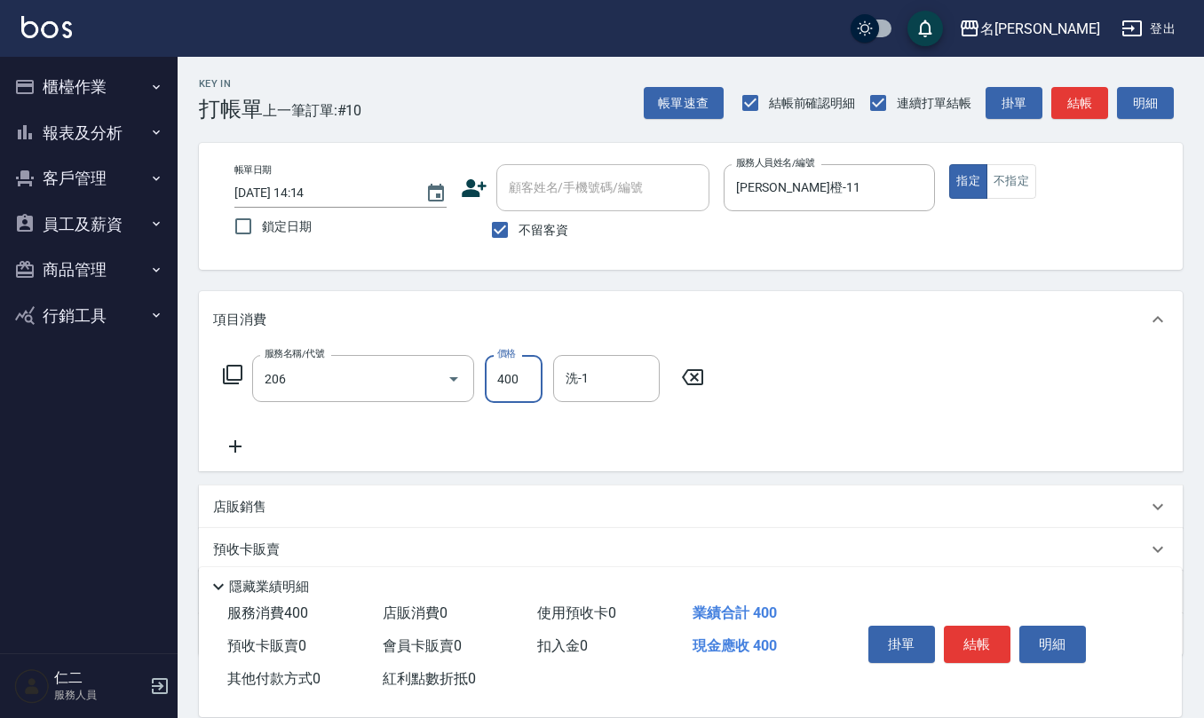
type input "健康洗(206)"
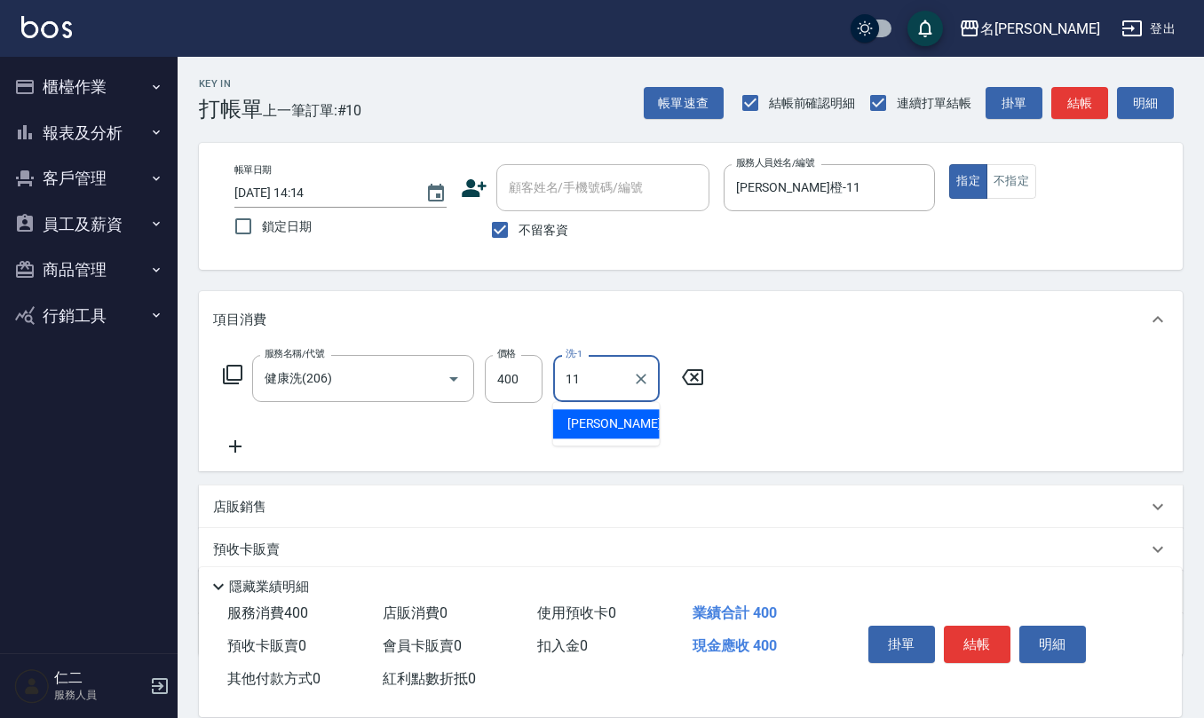
type input "[PERSON_NAME]橙-11"
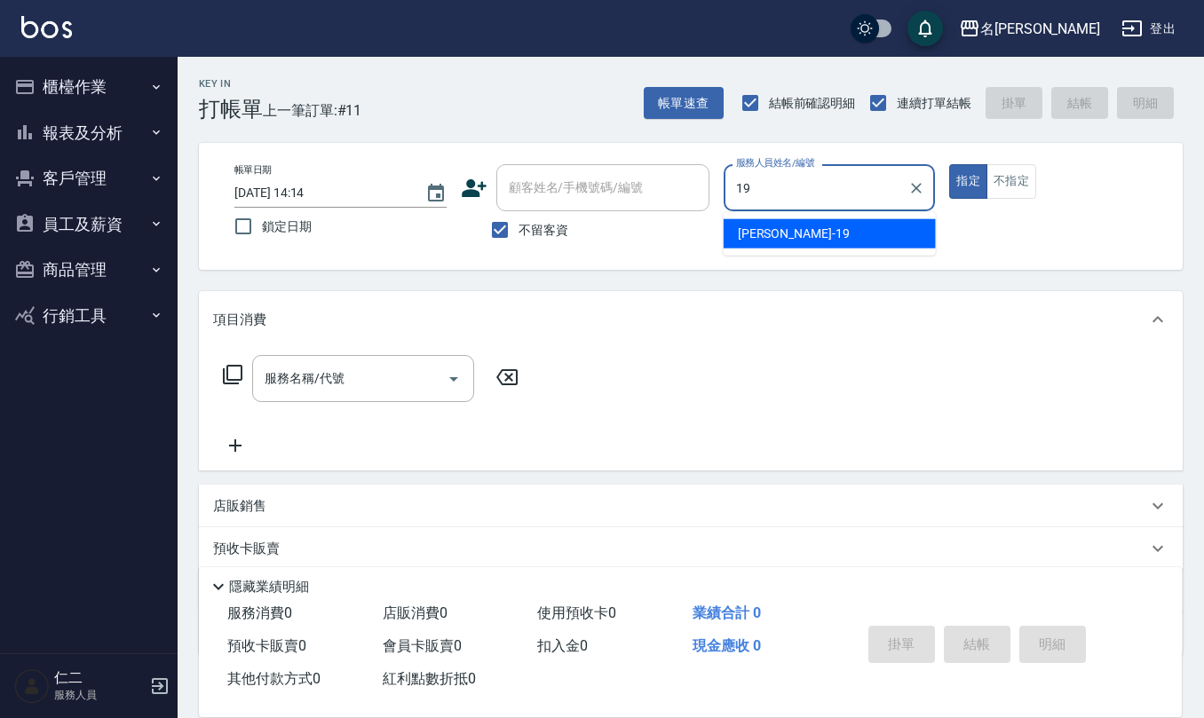
type input "[PERSON_NAME]-19"
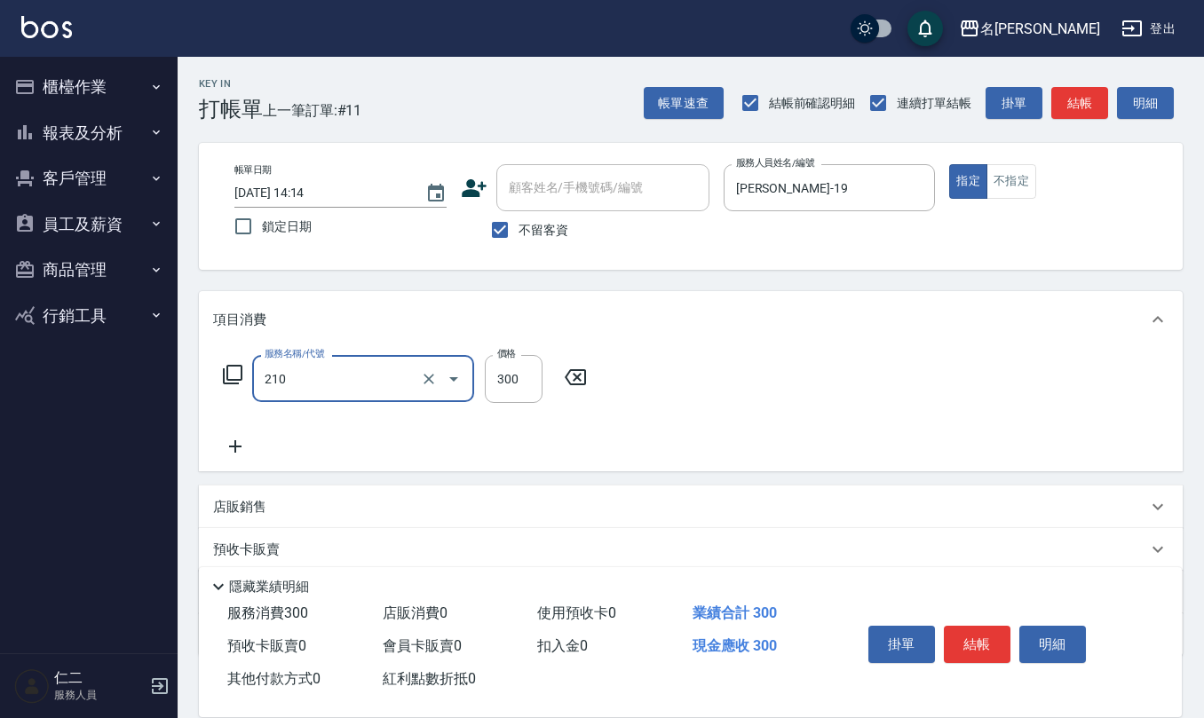
type input "[PERSON_NAME]洗髮精(210)"
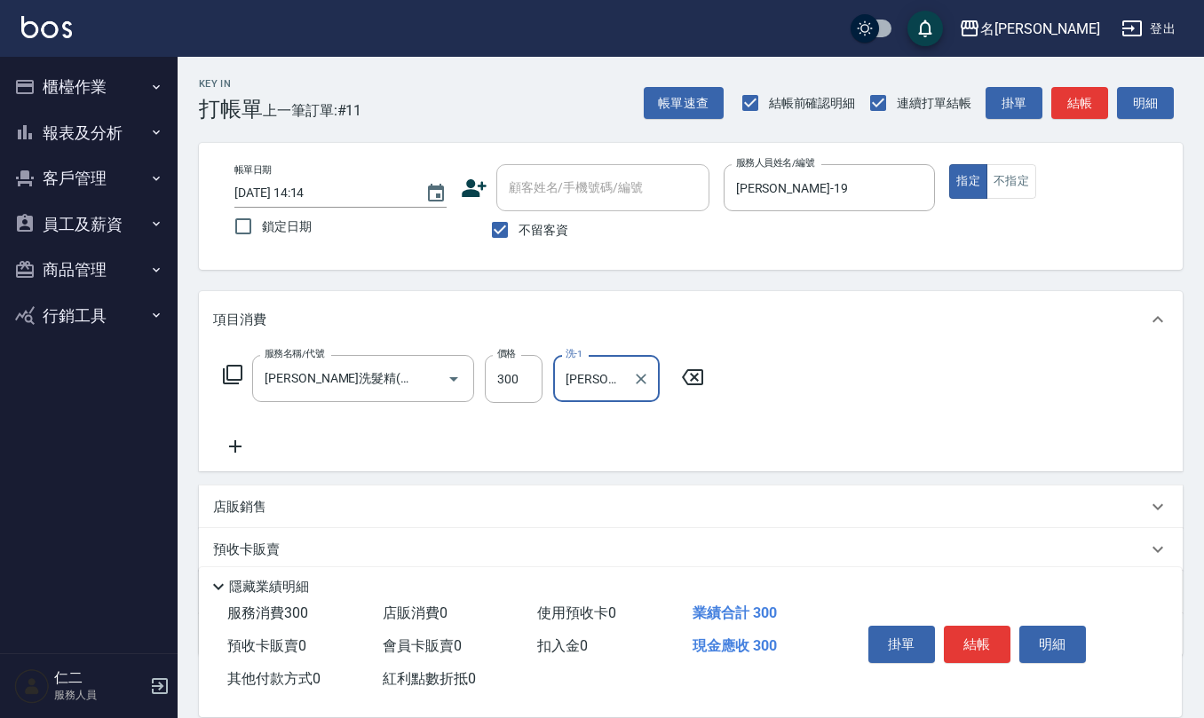
type input "[PERSON_NAME]-26"
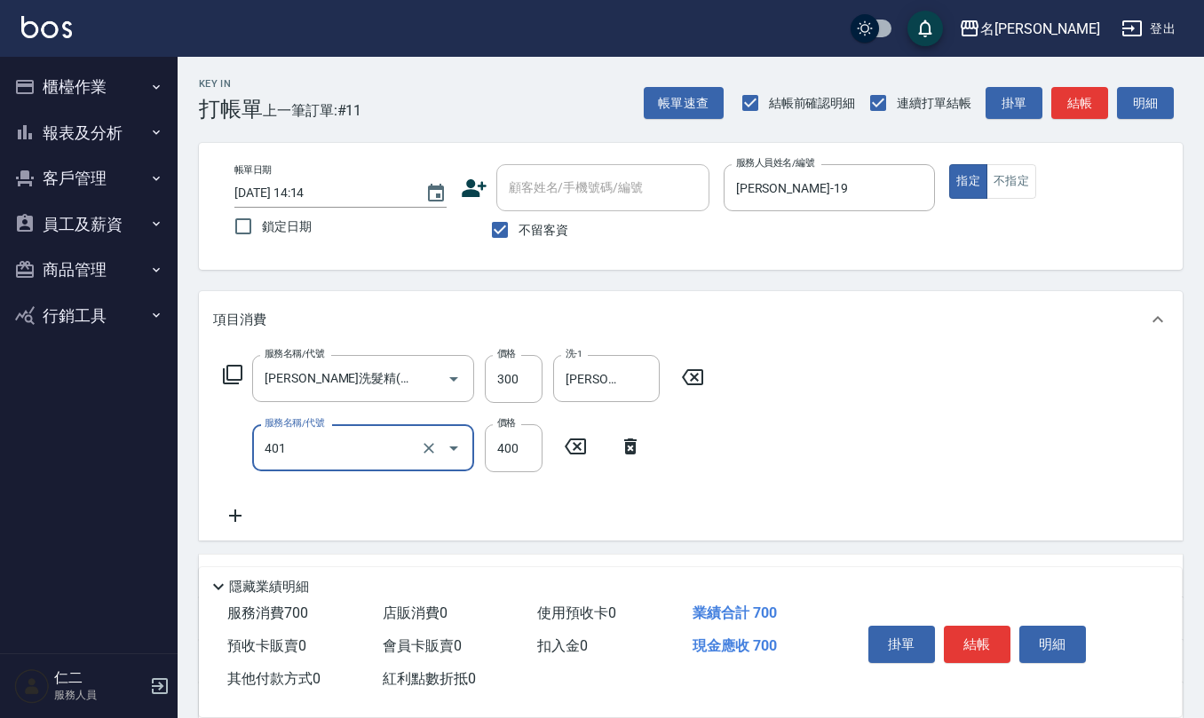
type input "剪髮(401)"
type input "500"
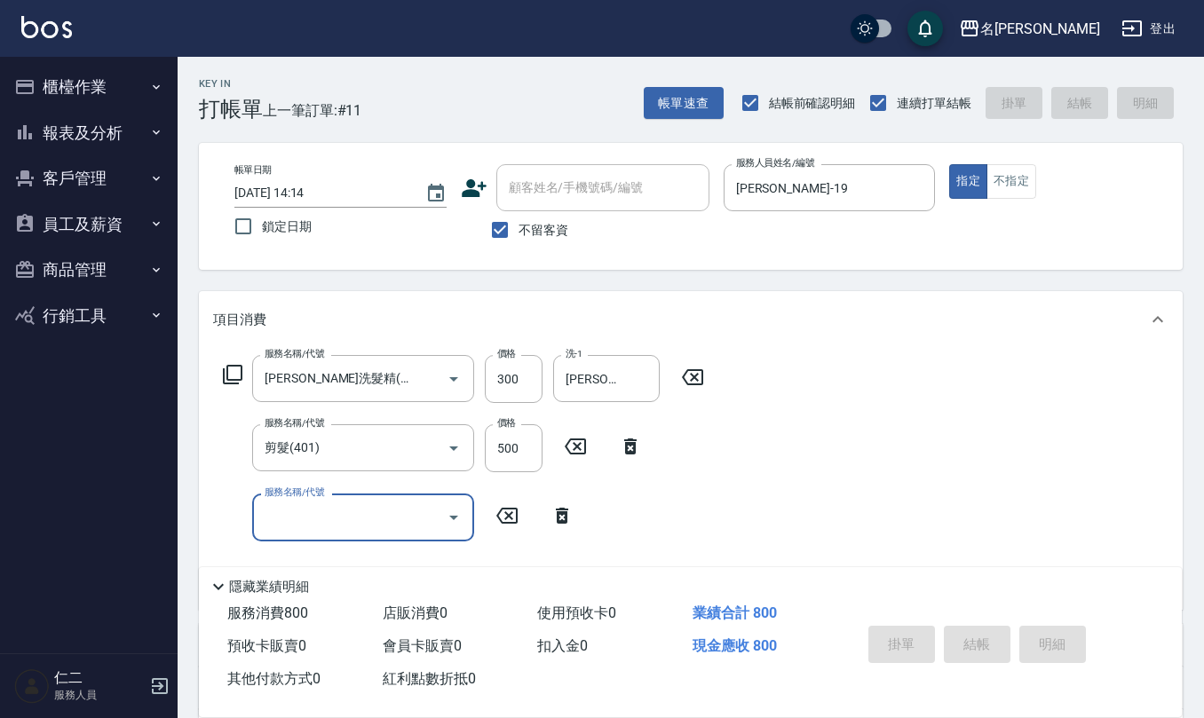
type input "[DATE] 14:15"
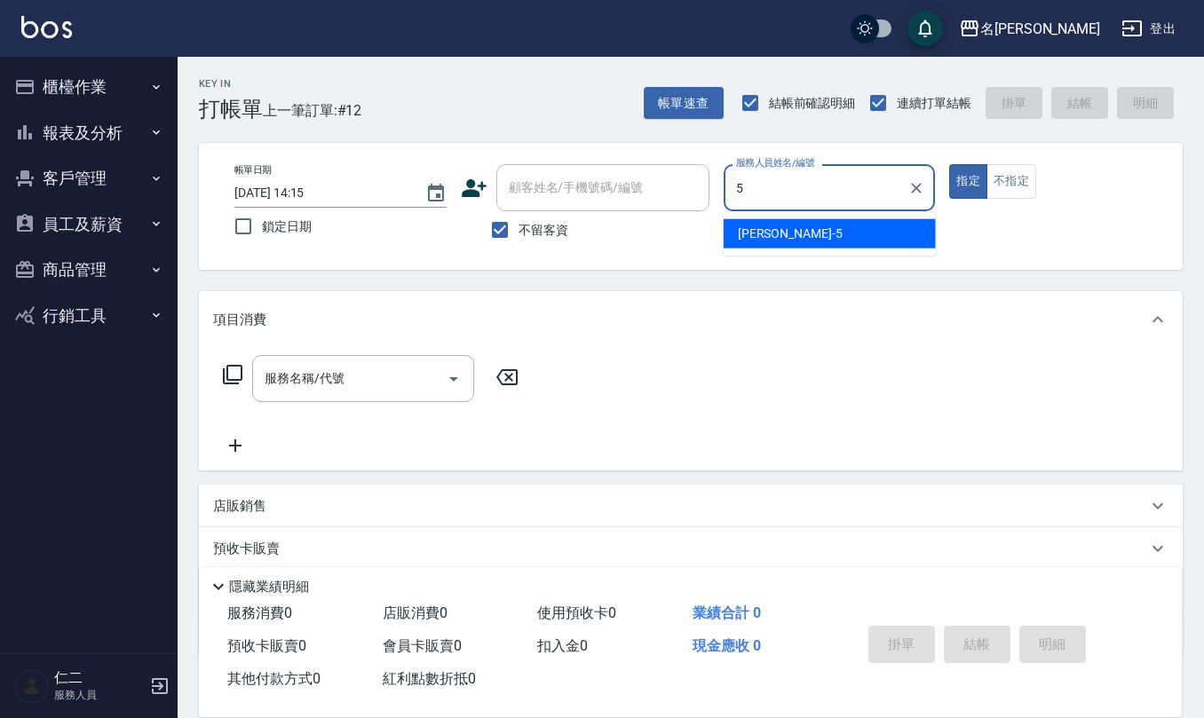
type input "[PERSON_NAME]5"
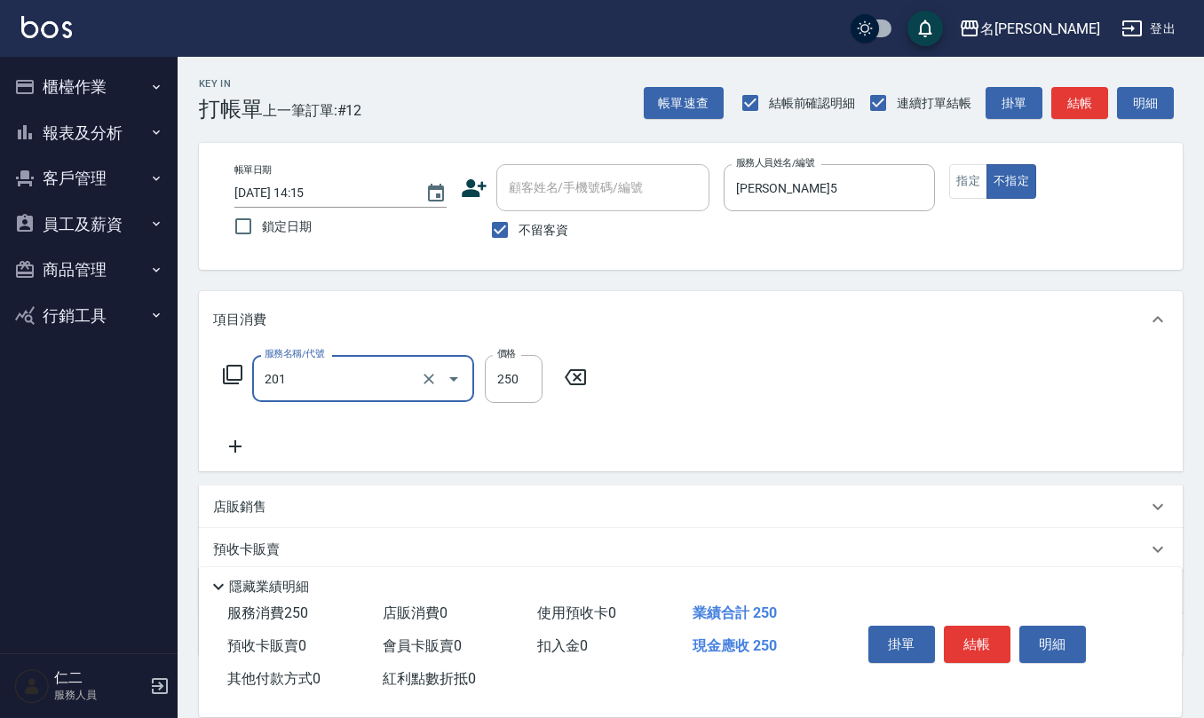
type input "洗髮(201)"
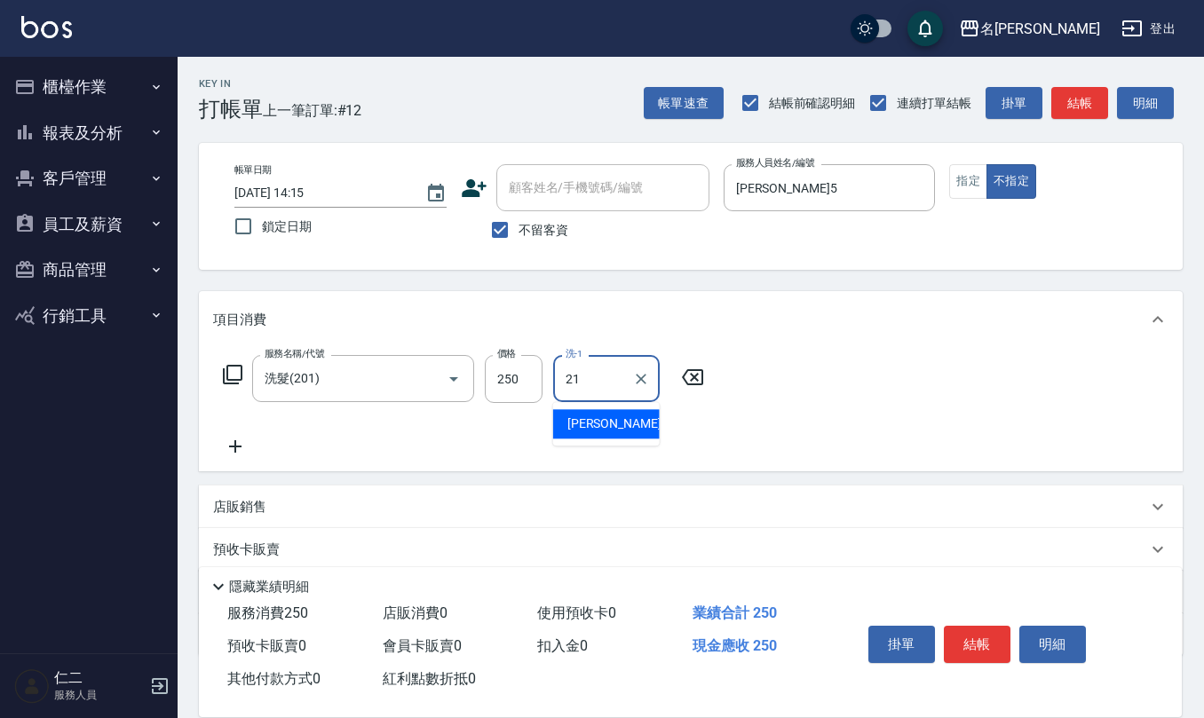
type input "[PERSON_NAME]-21"
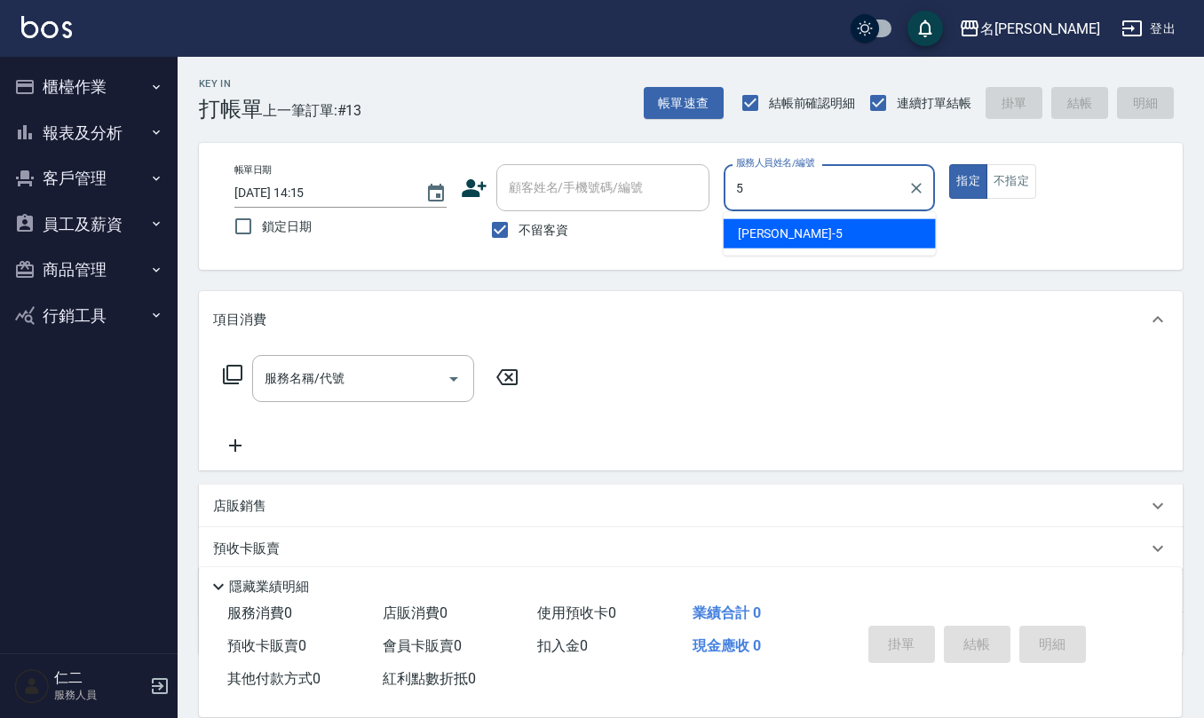
type input "[PERSON_NAME]5"
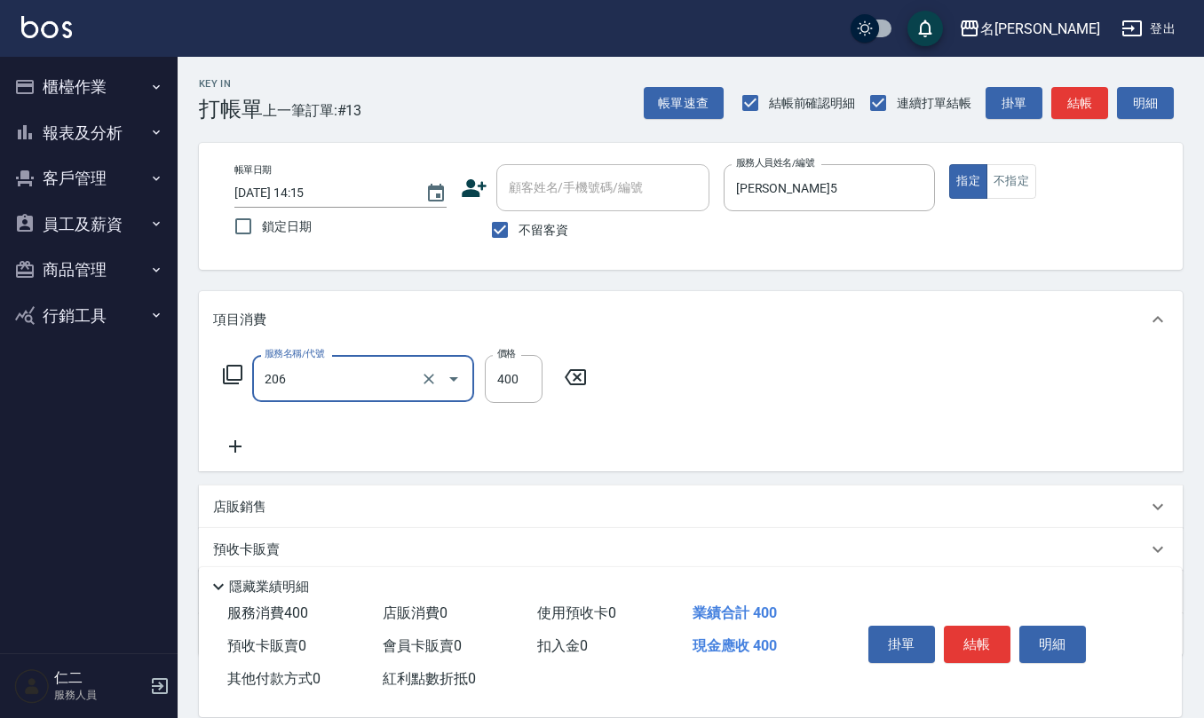
type input "健康洗(206)"
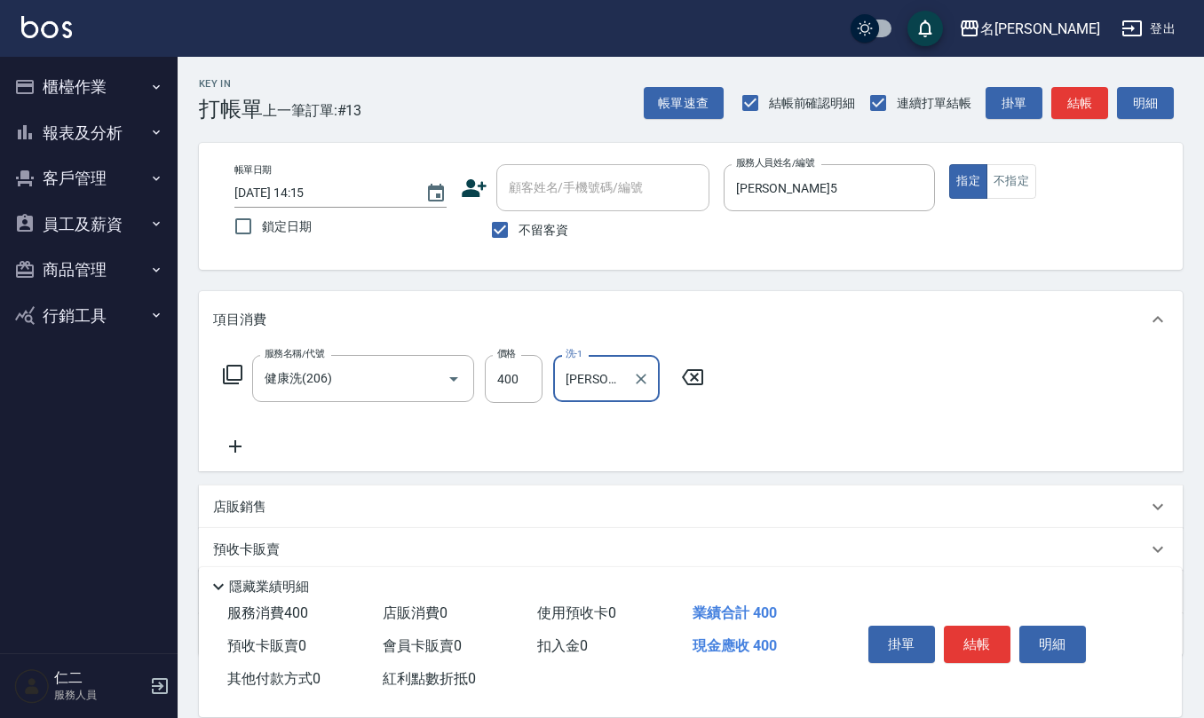
type input "[PERSON_NAME]5"
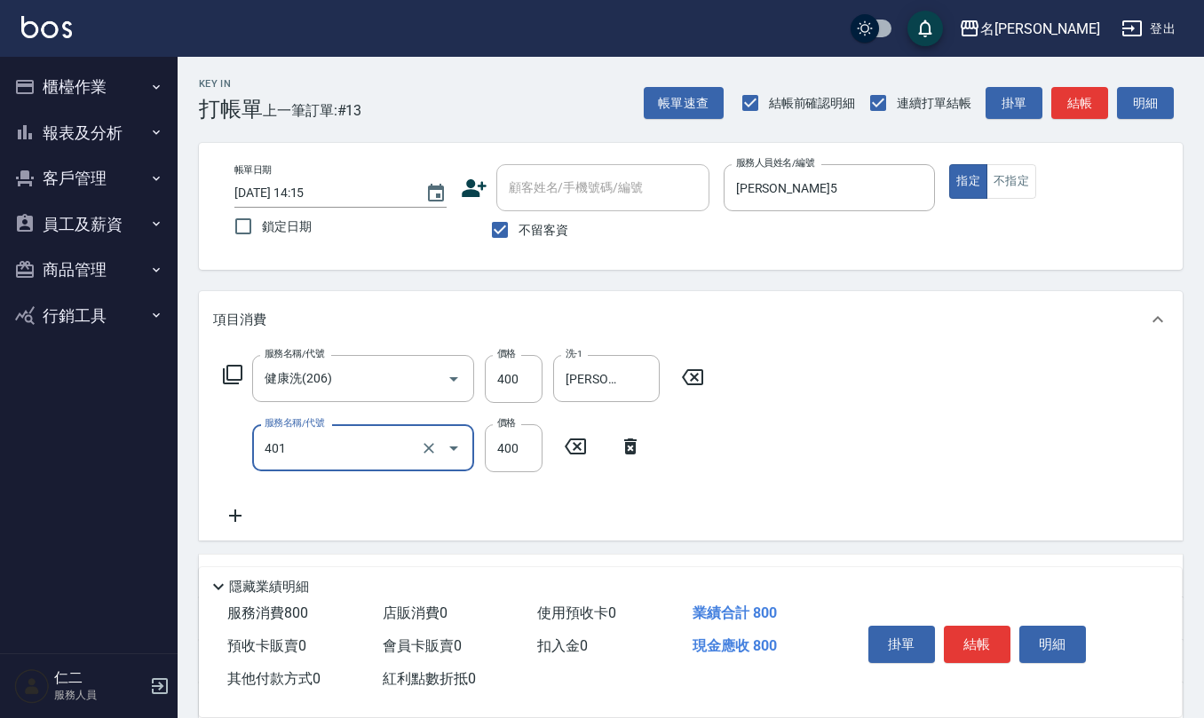
type input "剪髮(401)"
type input "200"
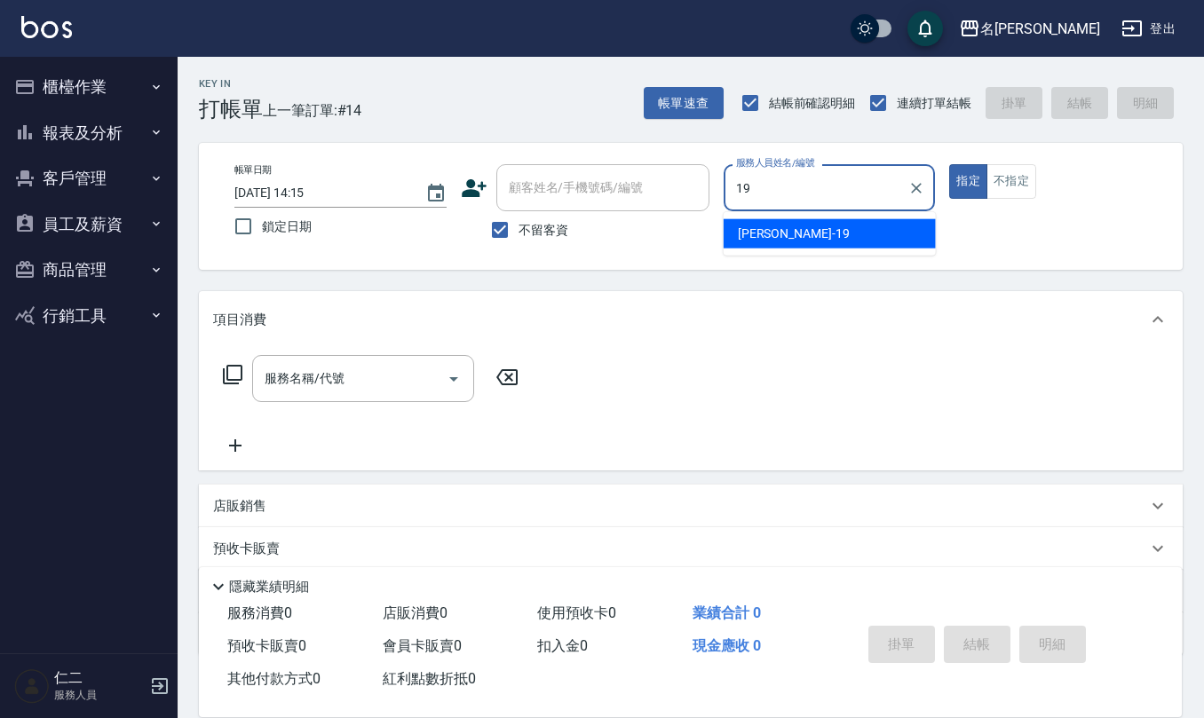
type input "[PERSON_NAME]-19"
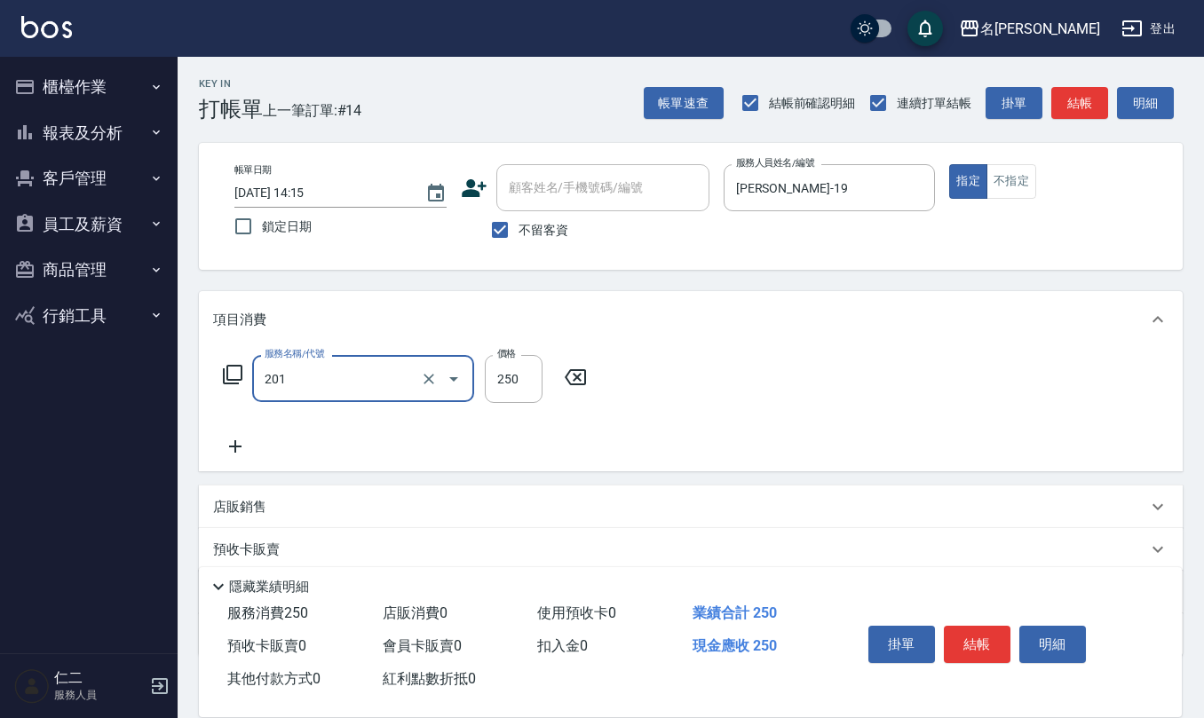
type input "洗髮(201)"
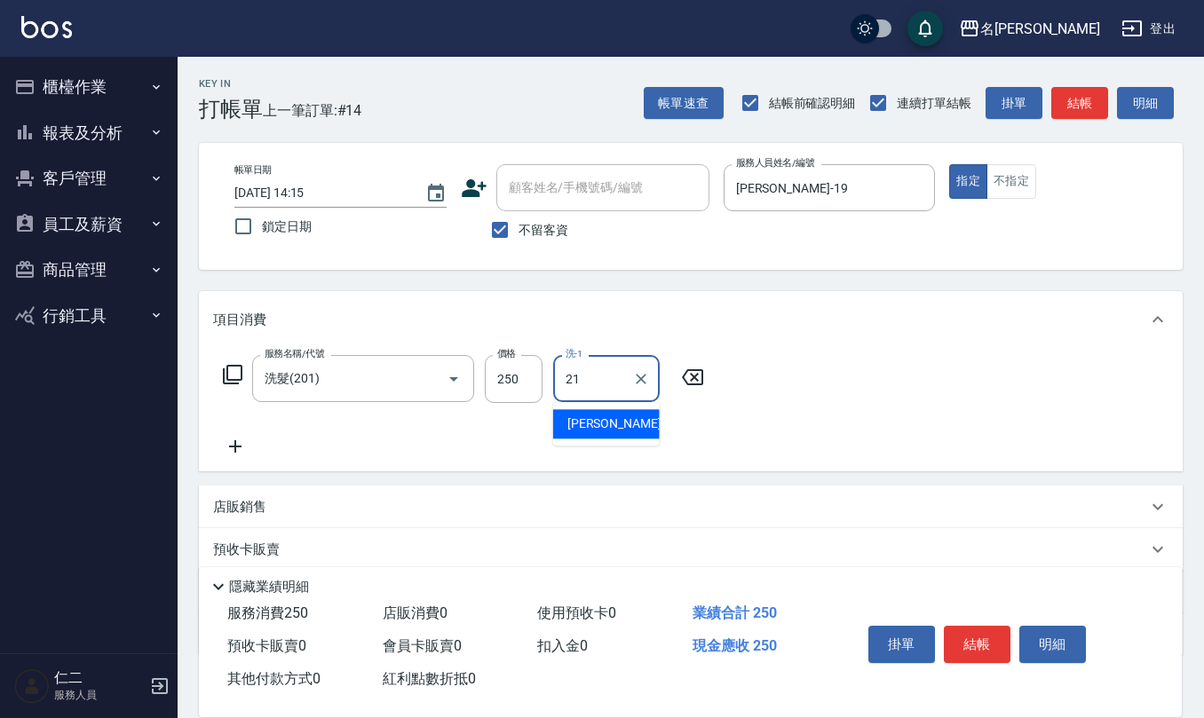
type input "[PERSON_NAME]-21"
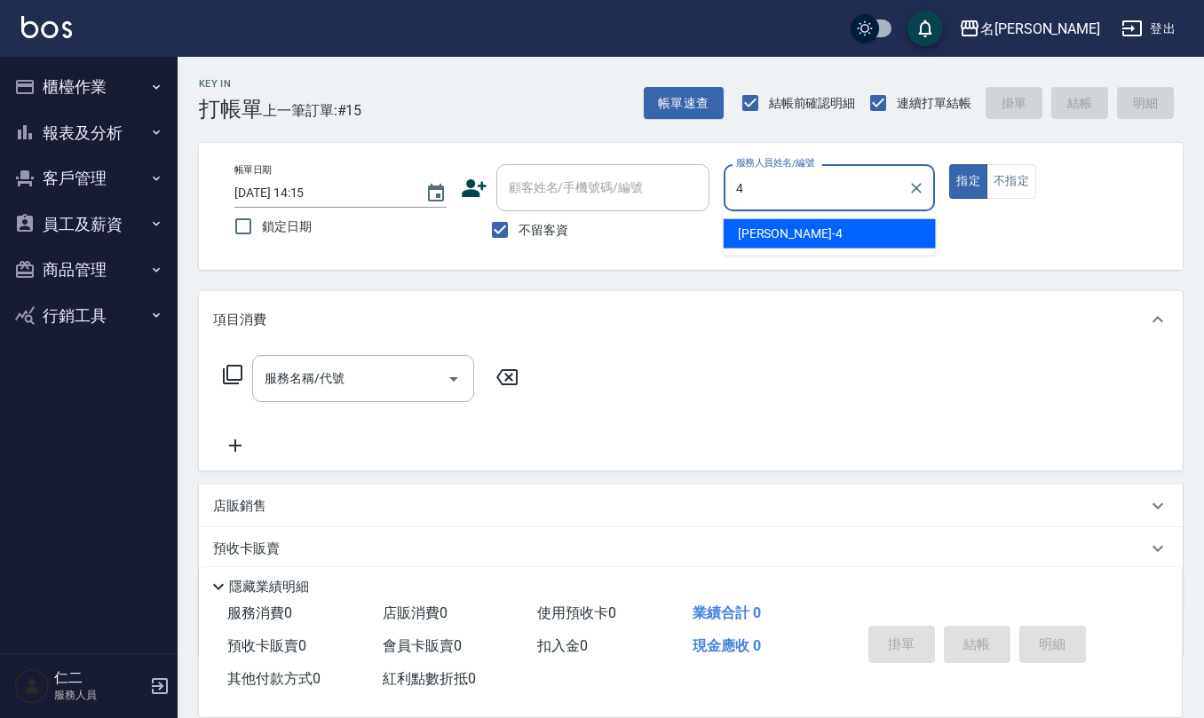
type input "[PERSON_NAME]-4"
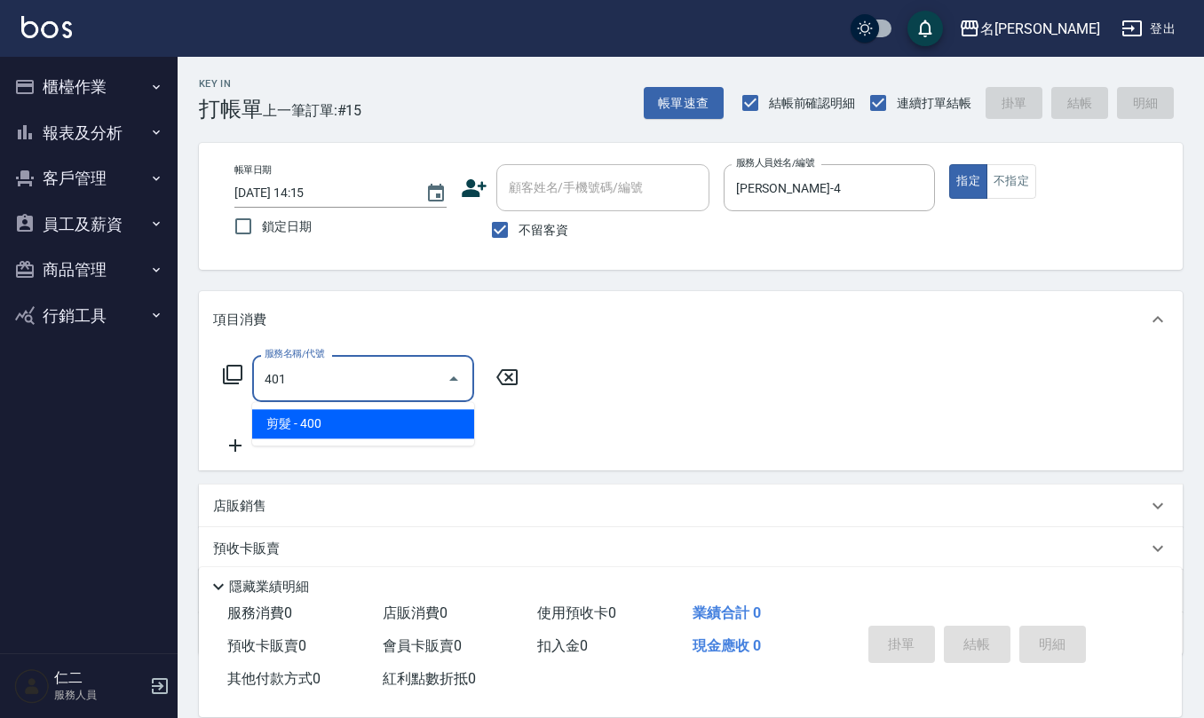
type input "剪髮(401)"
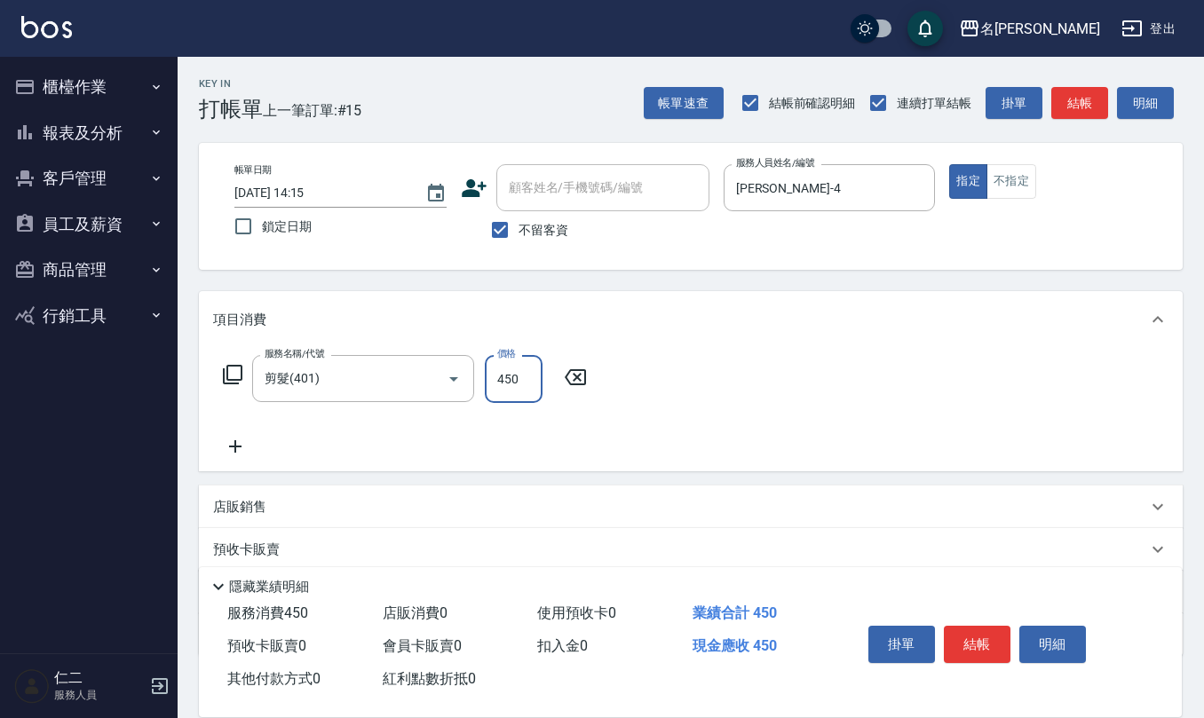
type input "450"
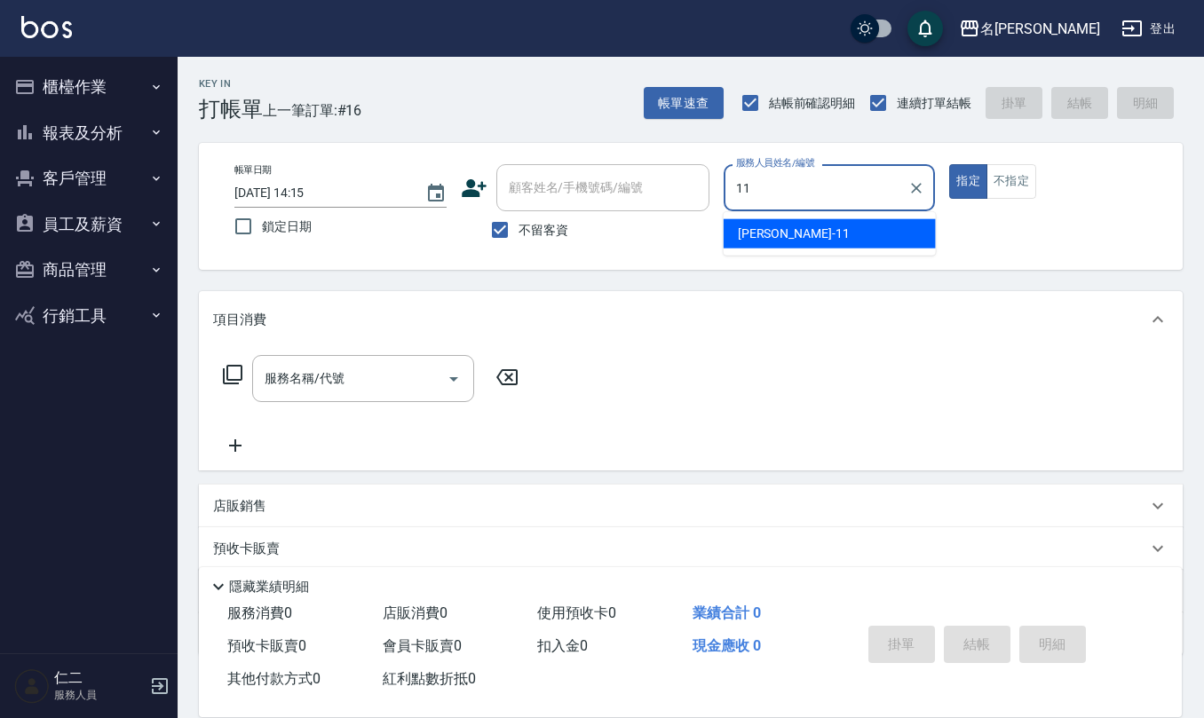
type input "[PERSON_NAME]橙-11"
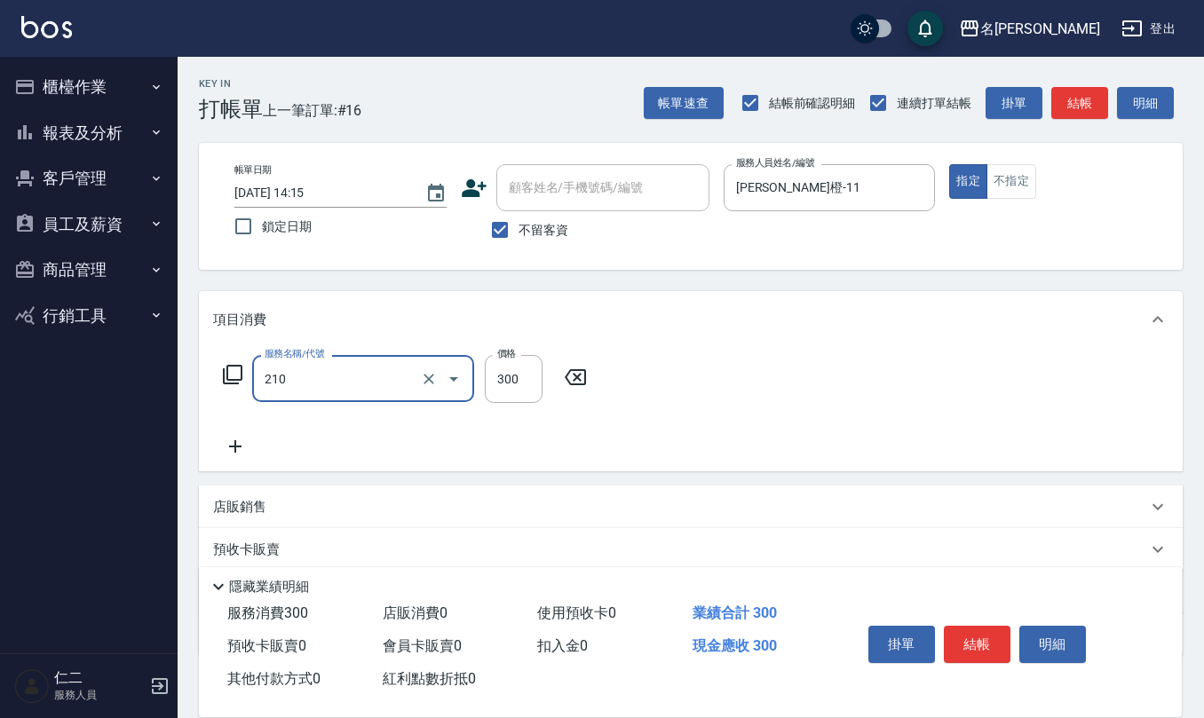
type input "[PERSON_NAME]洗髮精(210)"
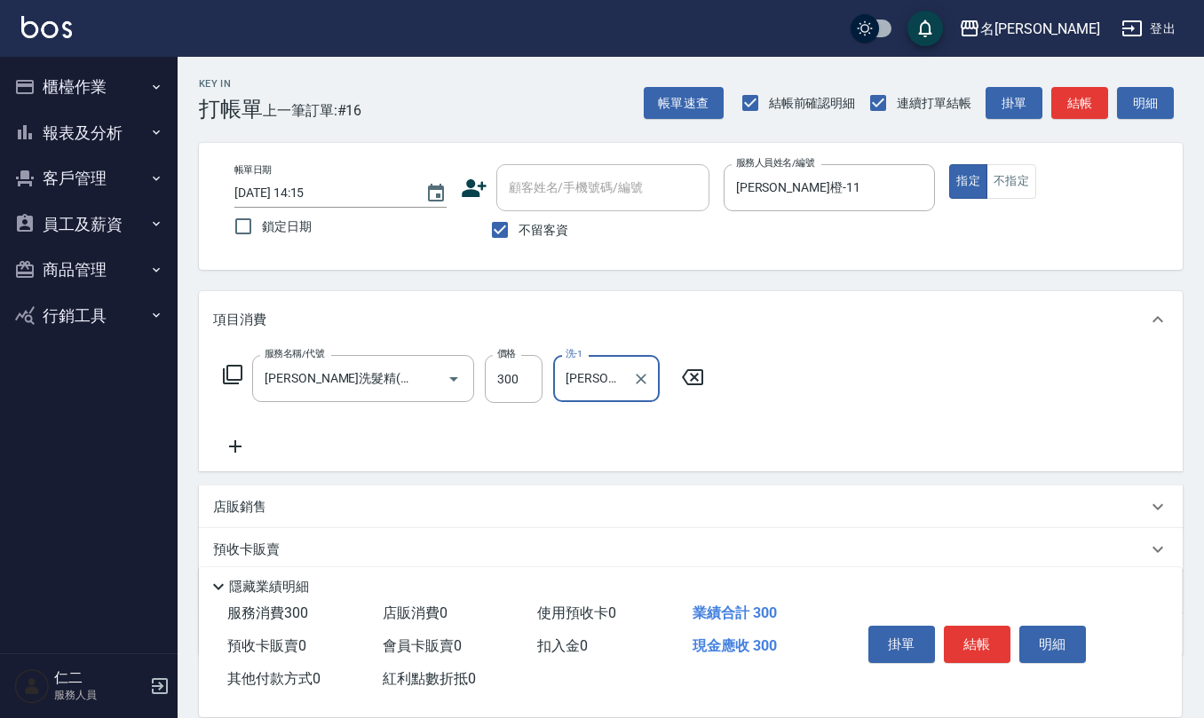
type input "[PERSON_NAME]橙-11"
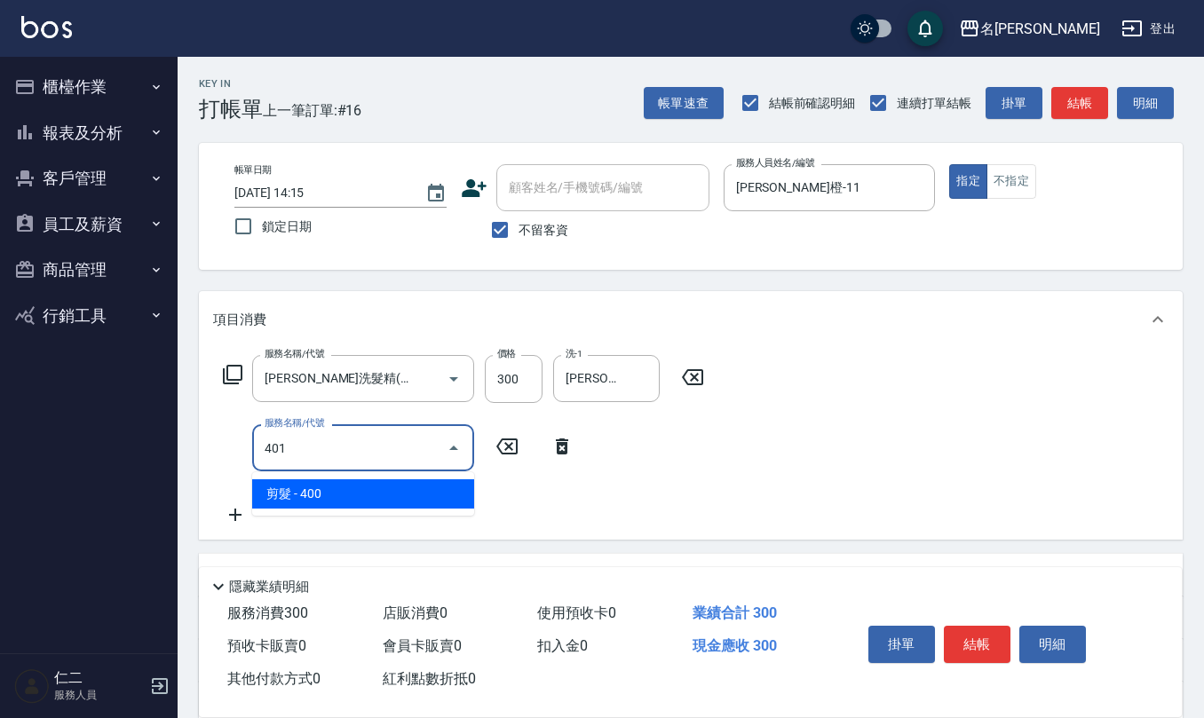
type input "剪髮(401)"
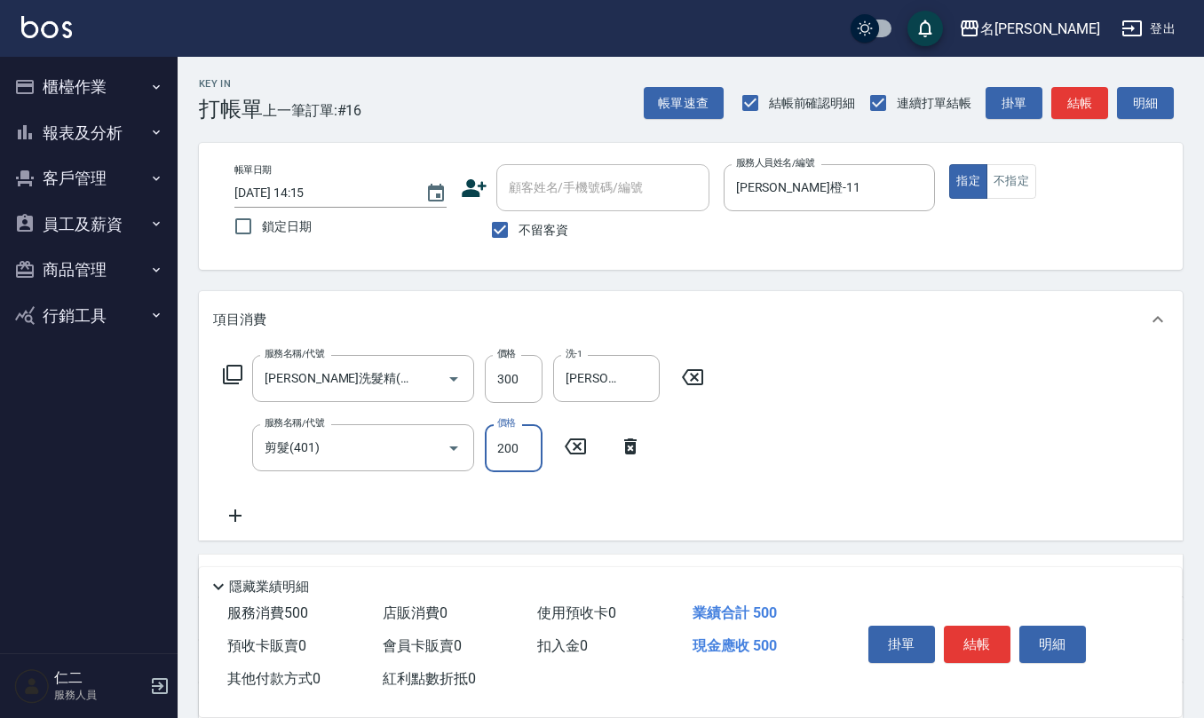
type input "200"
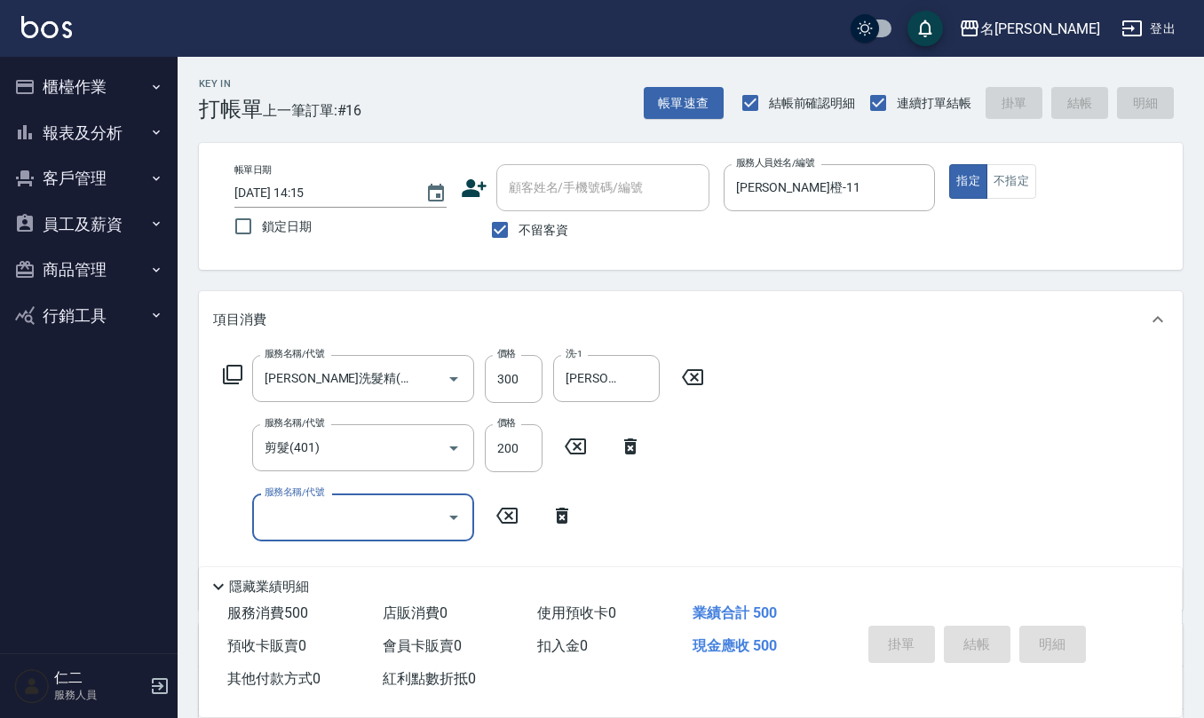
type input "[DATE] 14:16"
